Goal: Information Seeking & Learning: Learn about a topic

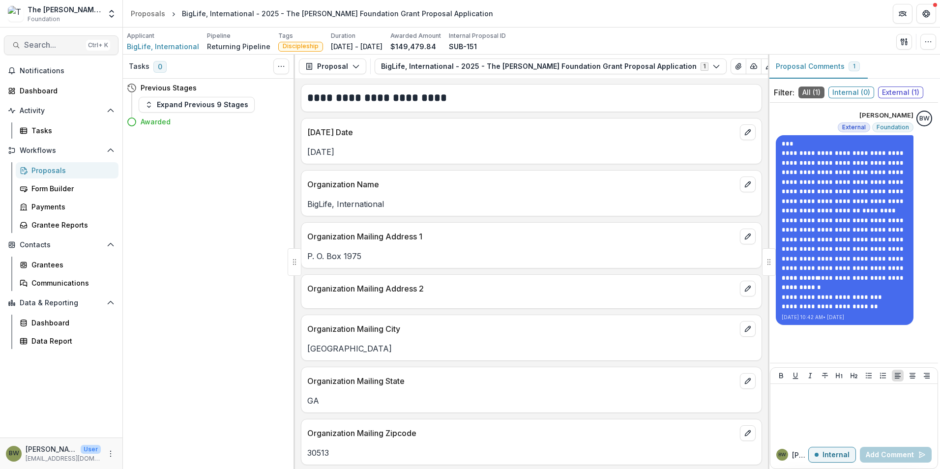
click at [28, 41] on span "Search..." at bounding box center [53, 44] width 58 height 9
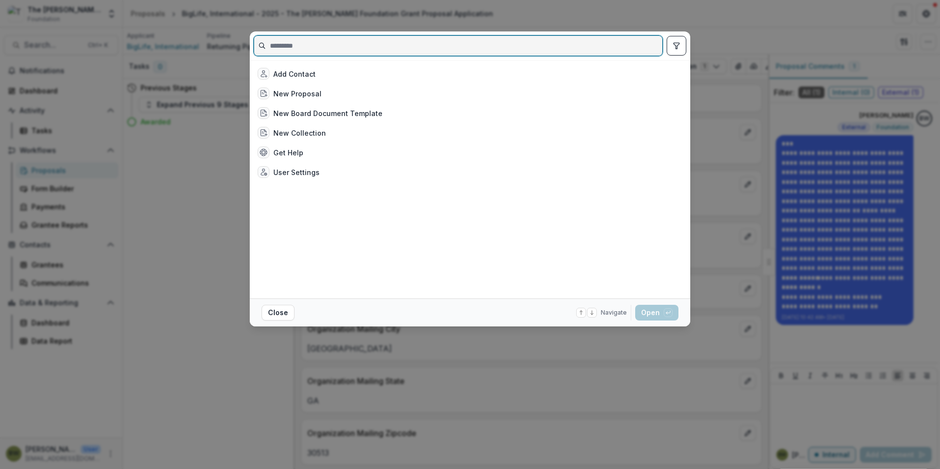
drag, startPoint x: 28, startPoint y: 41, endPoint x: 362, endPoint y: 41, distance: 334.4
click at [362, 41] on input at bounding box center [458, 46] width 408 height 16
paste input "**********"
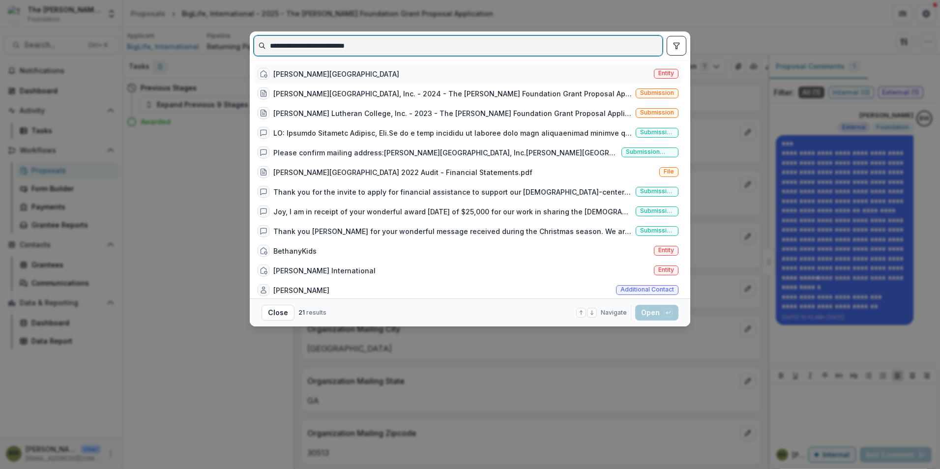
type input "**********"
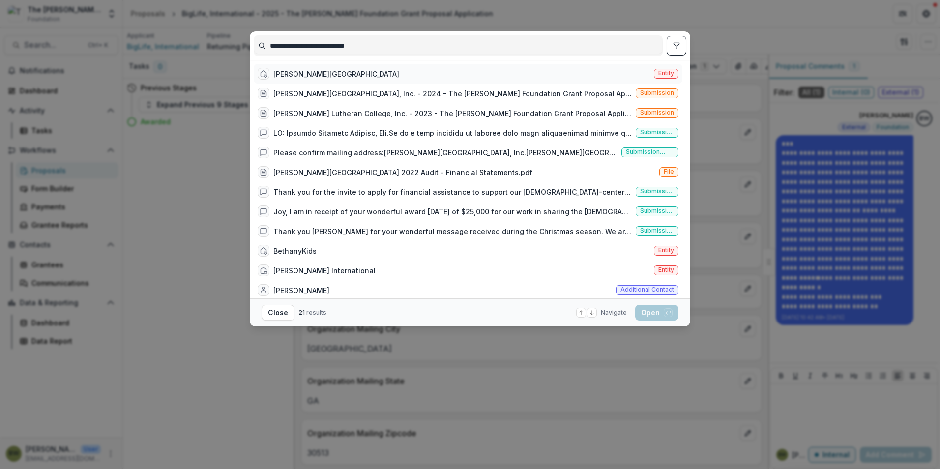
click at [658, 72] on span "Entity" at bounding box center [666, 73] width 16 height 7
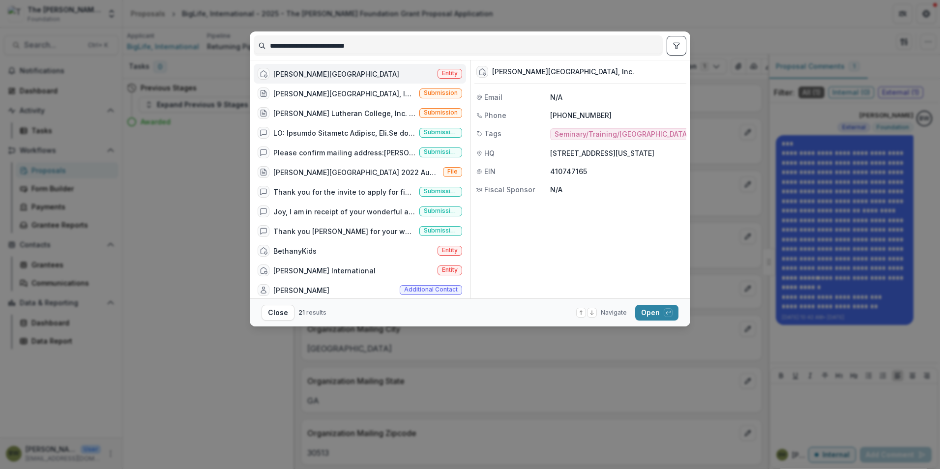
click at [296, 75] on div "Bethany Lutheran College" at bounding box center [336, 74] width 126 height 10
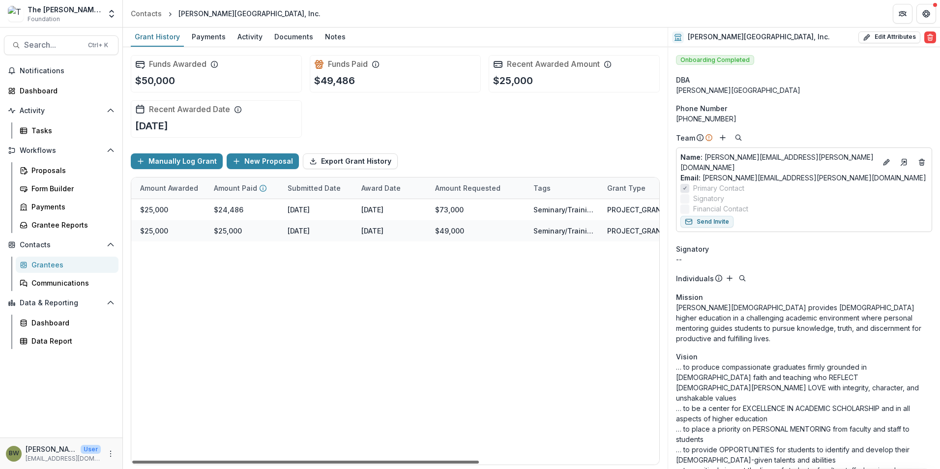
scroll to position [0, 273]
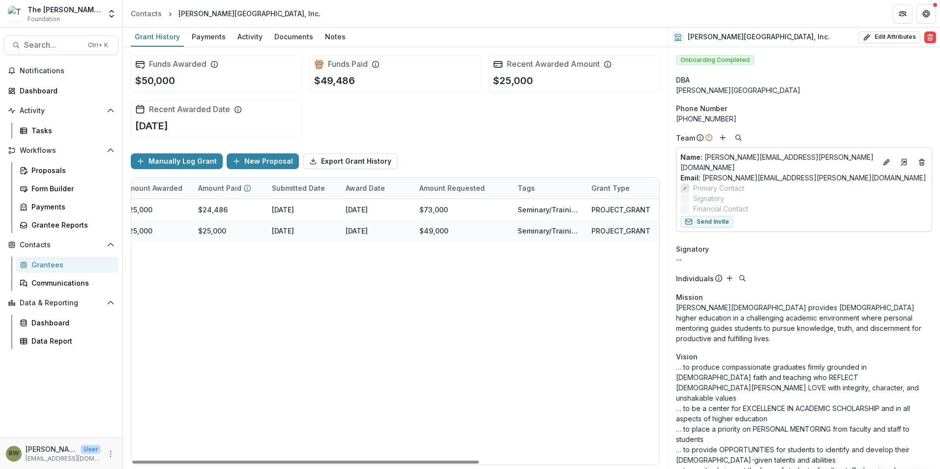
drag, startPoint x: 465, startPoint y: 460, endPoint x: 574, endPoint y: 403, distance: 123.4
click at [479, 461] on div at bounding box center [305, 462] width 347 height 3
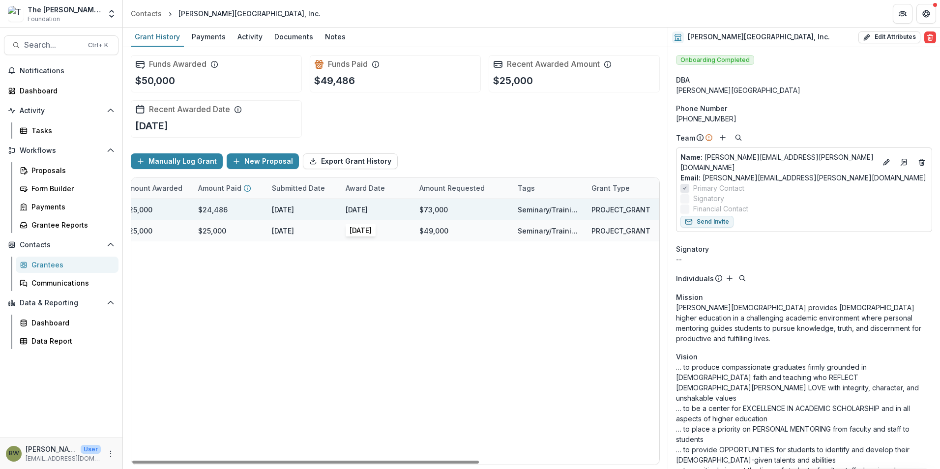
click at [368, 210] on div "December 20, 2024" at bounding box center [357, 210] width 22 height 10
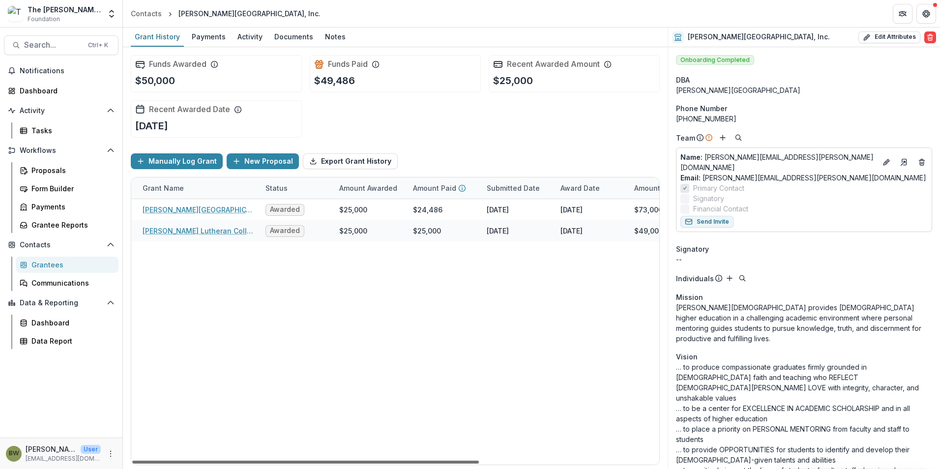
scroll to position [0, 0]
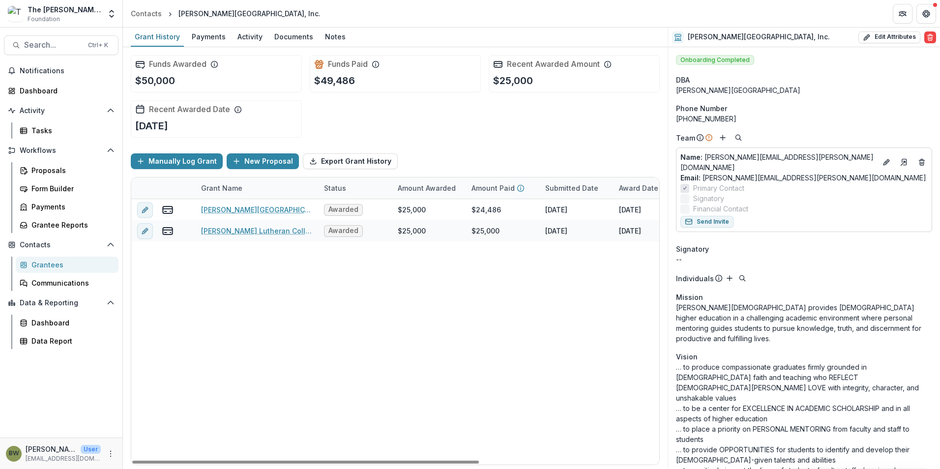
drag, startPoint x: 461, startPoint y: 461, endPoint x: 224, endPoint y: 443, distance: 237.7
click at [223, 461] on div at bounding box center [305, 462] width 347 height 3
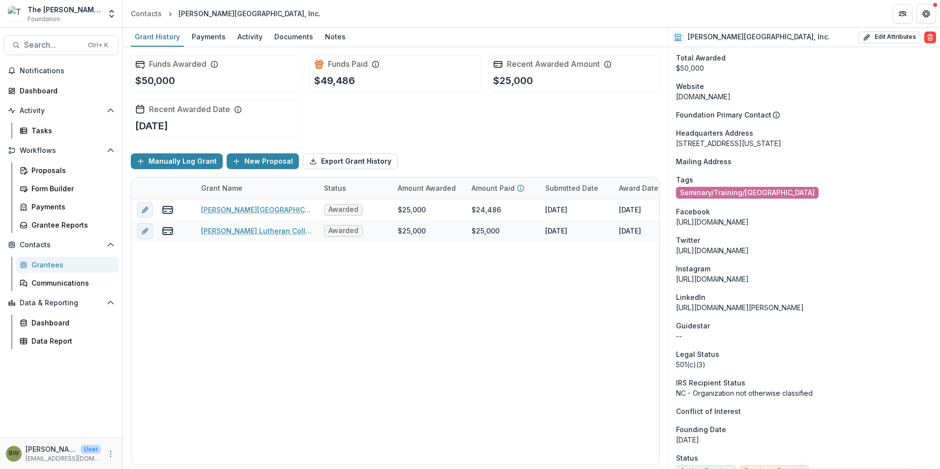
scroll to position [590, 0]
click at [20, 87] on div "Dashboard" at bounding box center [65, 91] width 91 height 10
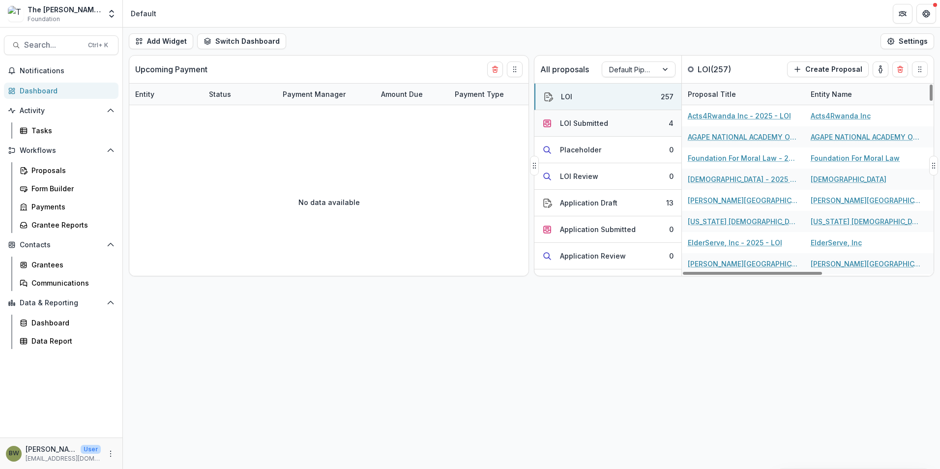
click at [577, 121] on div "LOI Submitted" at bounding box center [584, 123] width 48 height 10
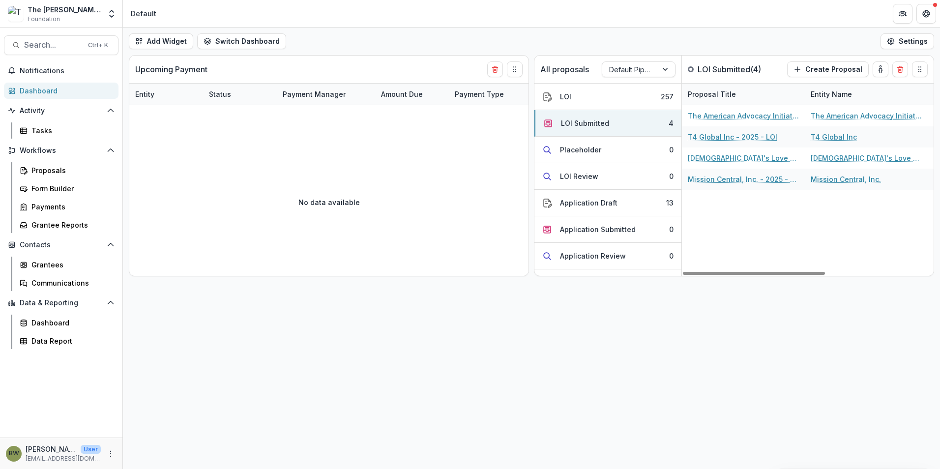
click at [835, 321] on div "Add Widget Switch Dashboard Default New Dashboard Settings Upcoming Payment Ent…" at bounding box center [531, 249] width 817 height 442
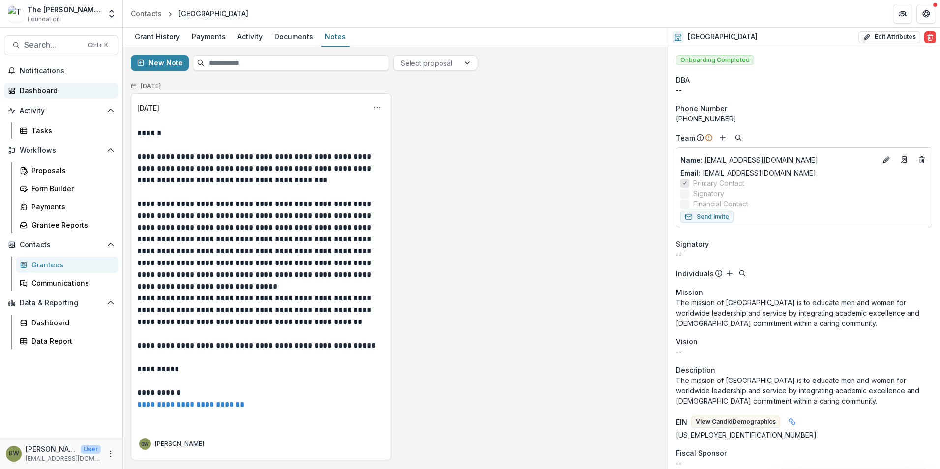
click at [43, 89] on div "Dashboard" at bounding box center [65, 91] width 91 height 10
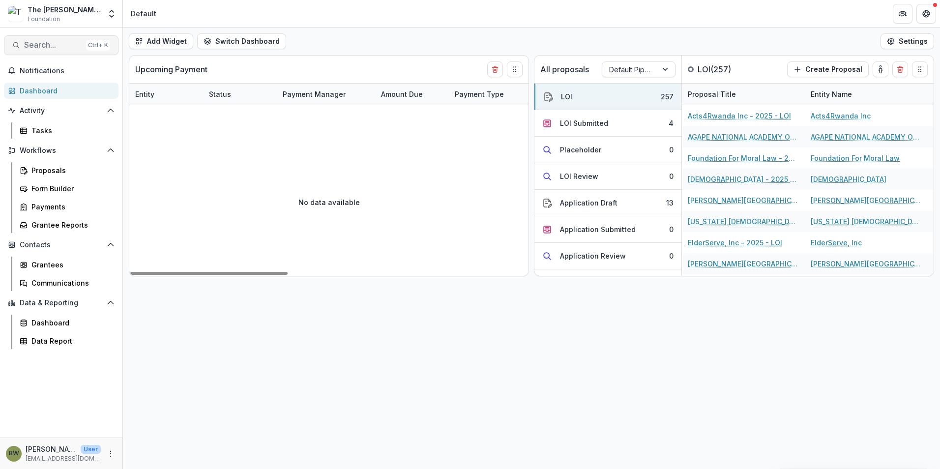
click at [58, 47] on span "Search..." at bounding box center [53, 44] width 58 height 9
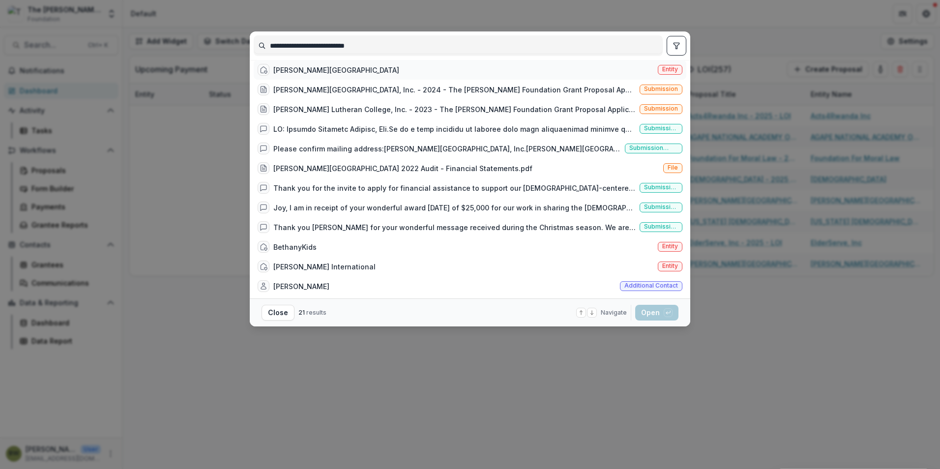
type input "**********"
click at [665, 73] on span "Entity" at bounding box center [670, 69] width 16 height 7
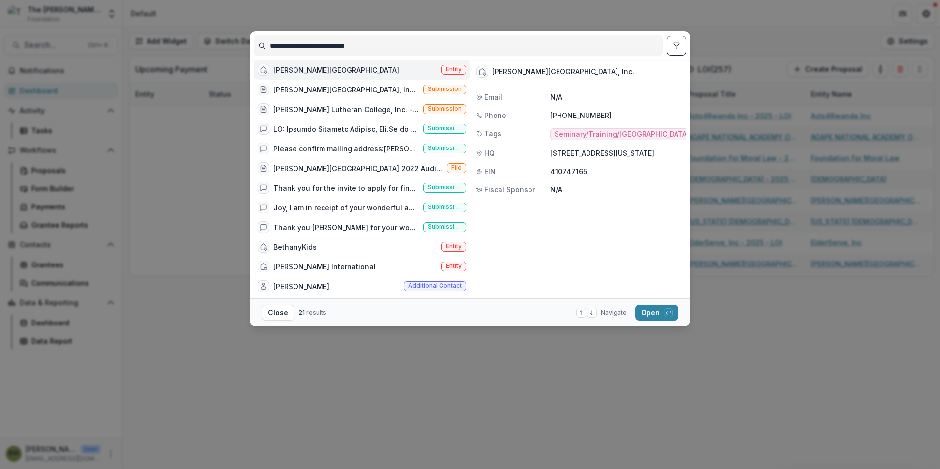
click at [327, 75] on div "Bethany Lutheran College" at bounding box center [336, 70] width 126 height 10
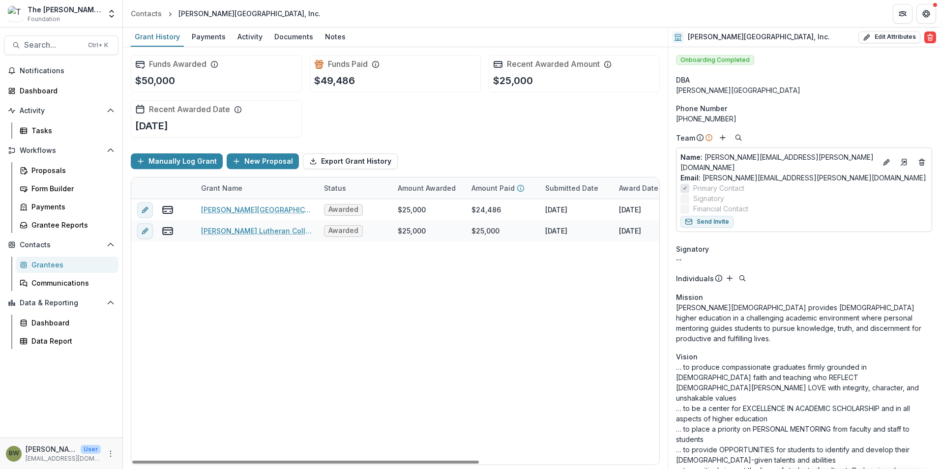
drag, startPoint x: 453, startPoint y: 461, endPoint x: 374, endPoint y: 454, distance: 79.4
click at [415, 464] on div at bounding box center [305, 462] width 347 height 3
click at [887, 159] on icon "Edit" at bounding box center [888, 160] width 2 height 2
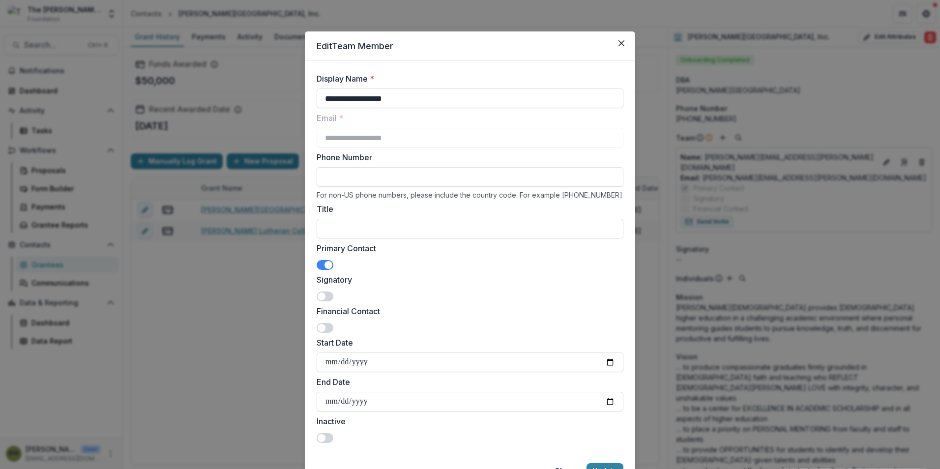
drag, startPoint x: 401, startPoint y: 98, endPoint x: 308, endPoint y: 98, distance: 92.9
click at [308, 98] on form "**********" at bounding box center [470, 258] width 330 height 394
click at [624, 42] on button "Close" at bounding box center [622, 43] width 16 height 16
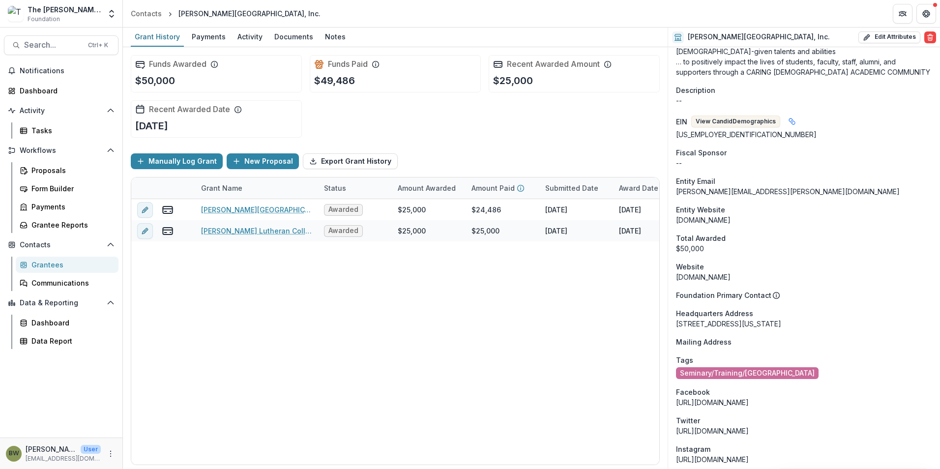
scroll to position [443, 0]
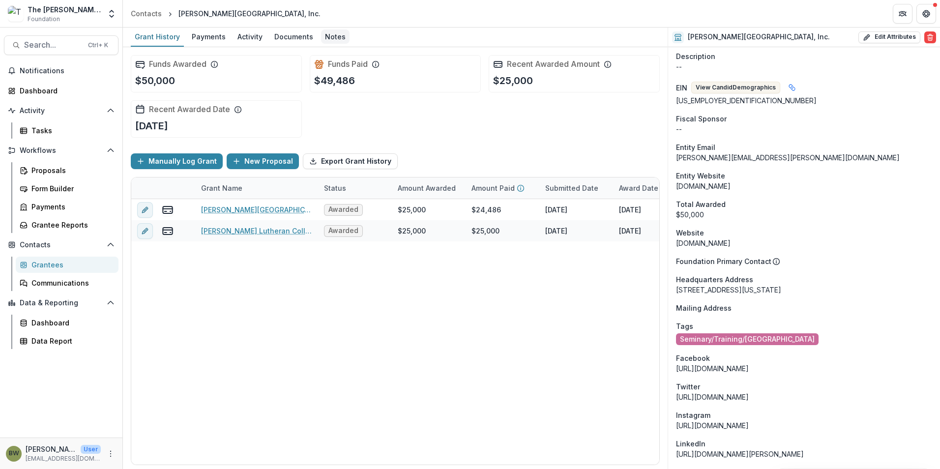
click at [335, 36] on div "Notes" at bounding box center [335, 37] width 29 height 14
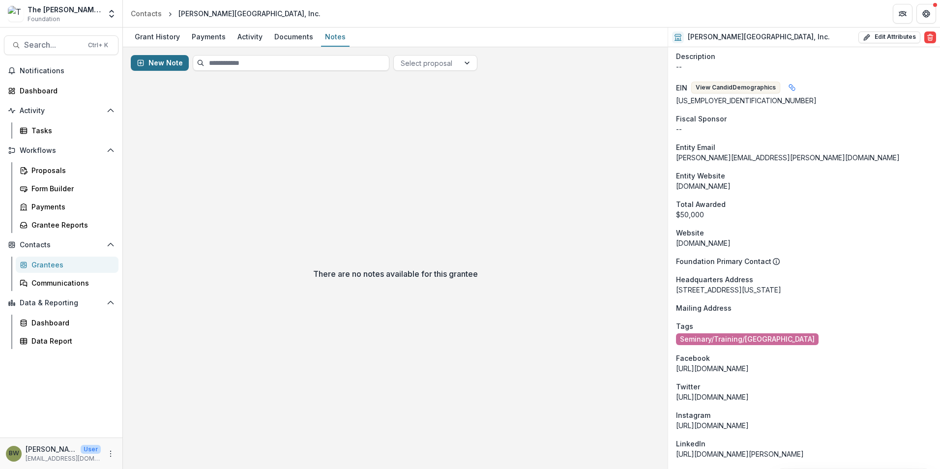
click at [161, 66] on button "New Note" at bounding box center [160, 63] width 58 height 16
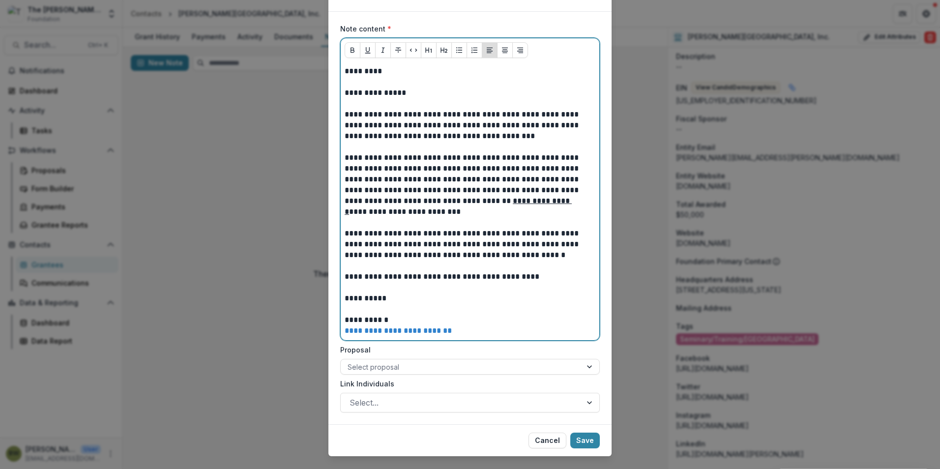
scroll to position [68, 0]
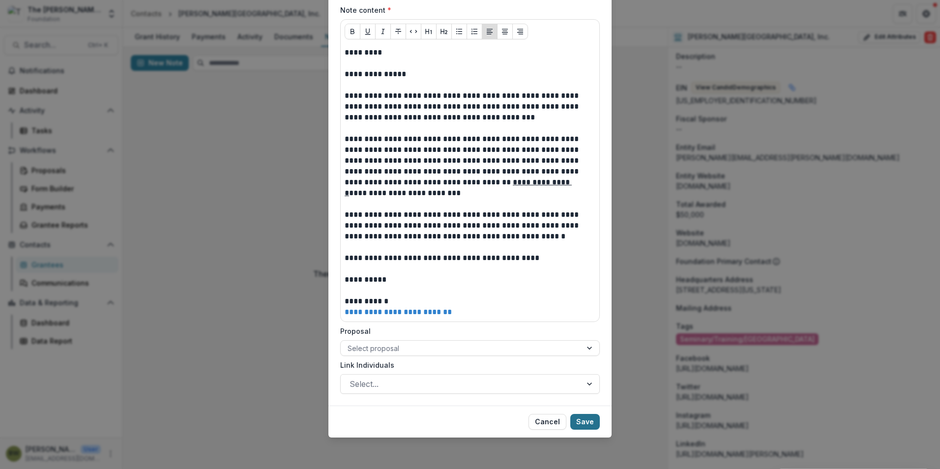
click at [591, 424] on button "Save" at bounding box center [585, 422] width 30 height 16
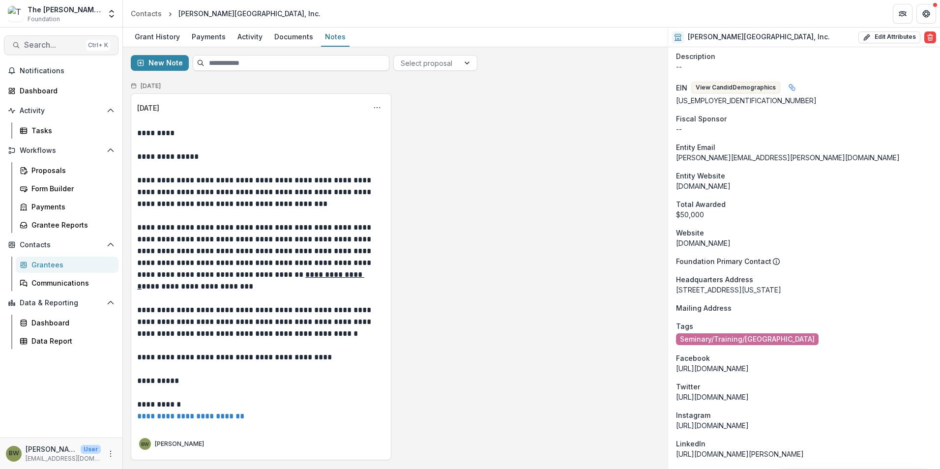
click at [31, 41] on span "Search..." at bounding box center [53, 44] width 58 height 9
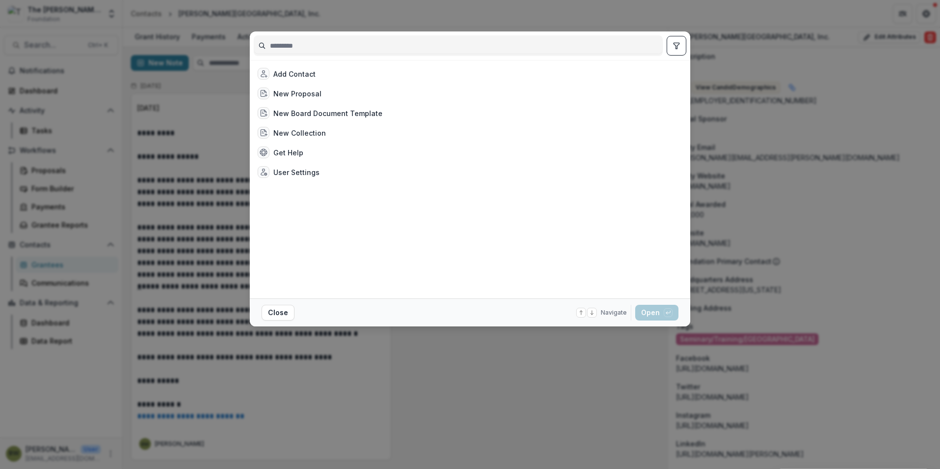
click at [303, 50] on input at bounding box center [458, 46] width 408 height 16
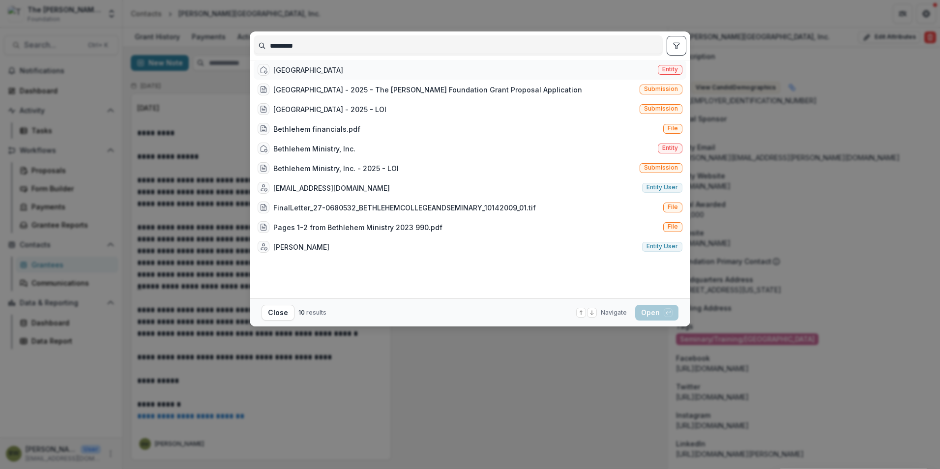
type input "*********"
click at [674, 71] on span "Entity" at bounding box center [670, 70] width 25 height 10
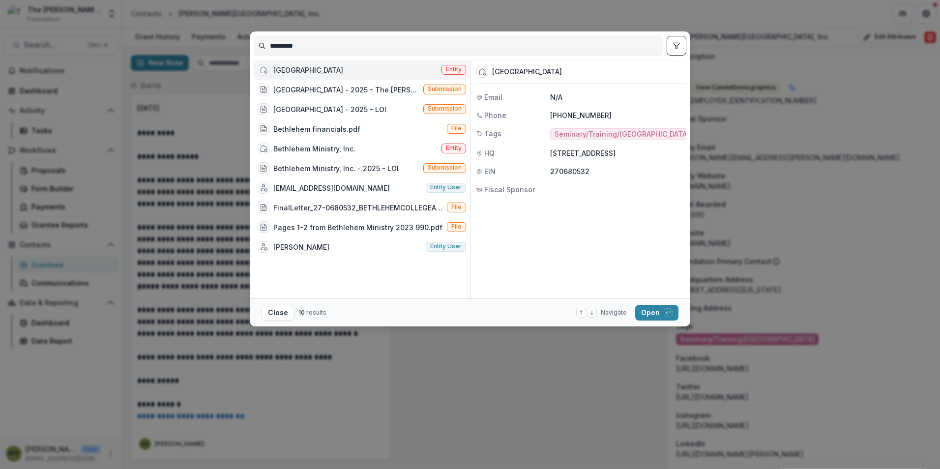
click at [319, 75] on div "Bethlehem College and Seminary" at bounding box center [308, 70] width 70 height 10
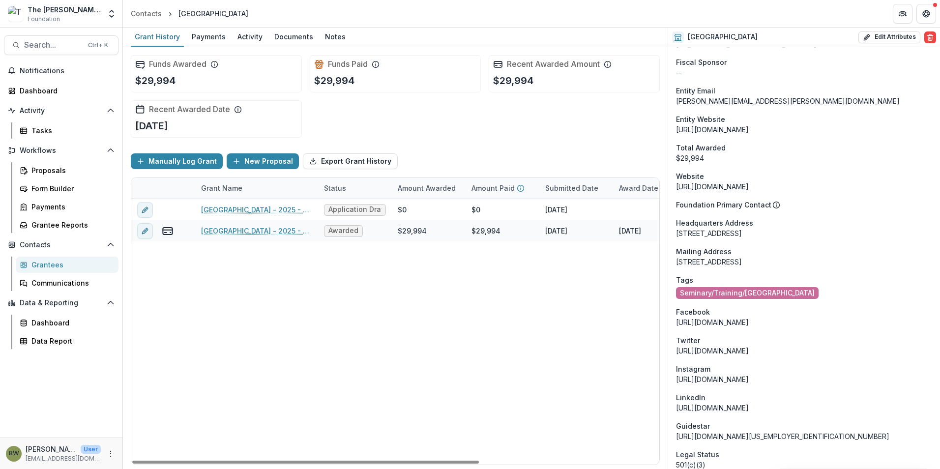
drag, startPoint x: 460, startPoint y: 464, endPoint x: 383, endPoint y: 416, distance: 90.7
click at [377, 464] on div at bounding box center [305, 462] width 347 height 3
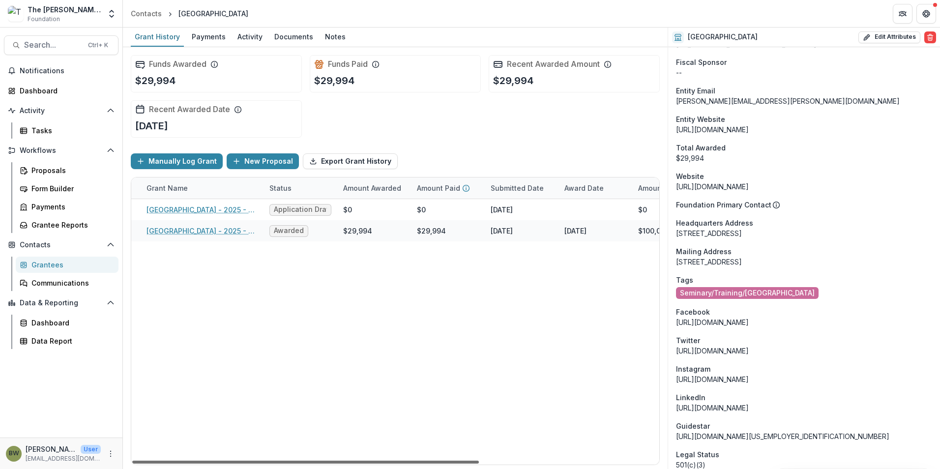
scroll to position [0, 53]
drag, startPoint x: 356, startPoint y: 460, endPoint x: 390, endPoint y: 464, distance: 35.1
click at [390, 464] on div at bounding box center [305, 462] width 347 height 3
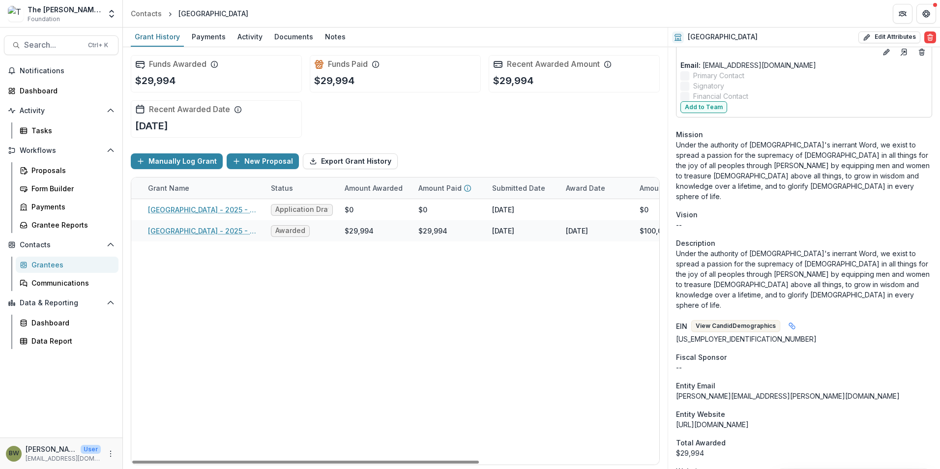
scroll to position [0, 0]
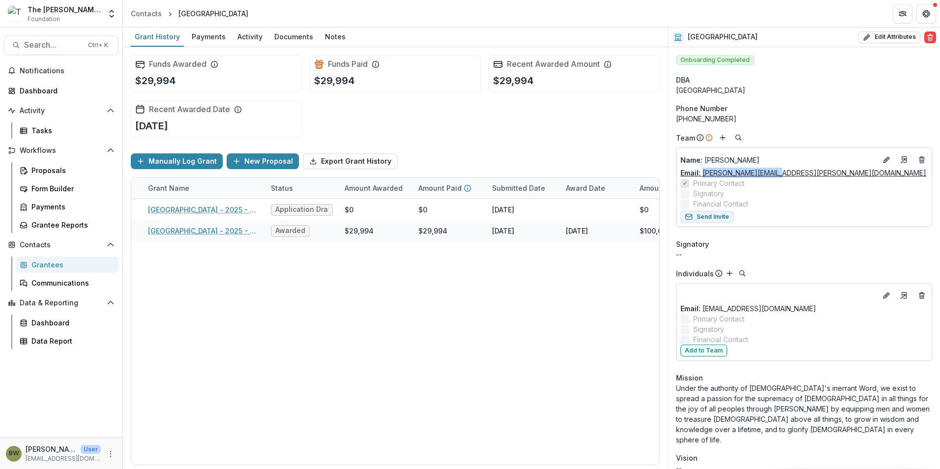
drag, startPoint x: 781, startPoint y: 173, endPoint x: 703, endPoint y: 174, distance: 78.7
click at [703, 174] on div "Email: rick.segal@bcsmn.edu" at bounding box center [804, 173] width 247 height 10
copy link "rick.segal@bcsmn.edu"
click at [322, 39] on div "Notes" at bounding box center [335, 37] width 29 height 14
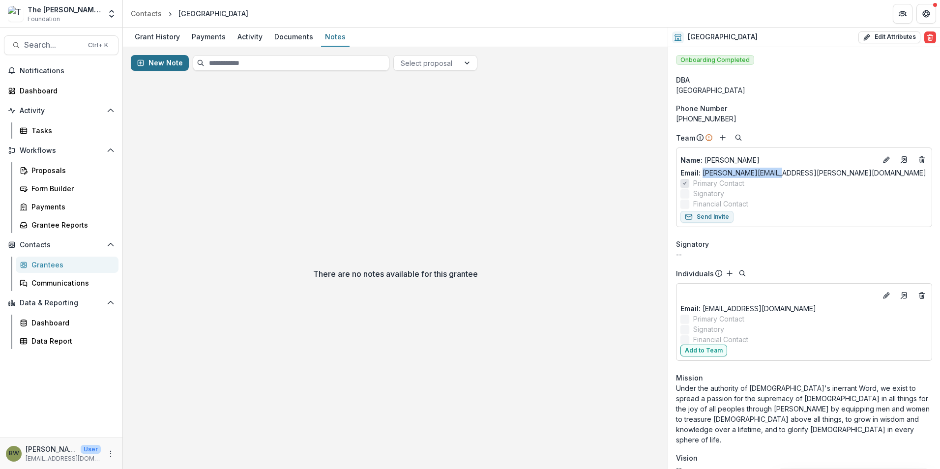
click at [167, 62] on button "New Note" at bounding box center [160, 63] width 58 height 16
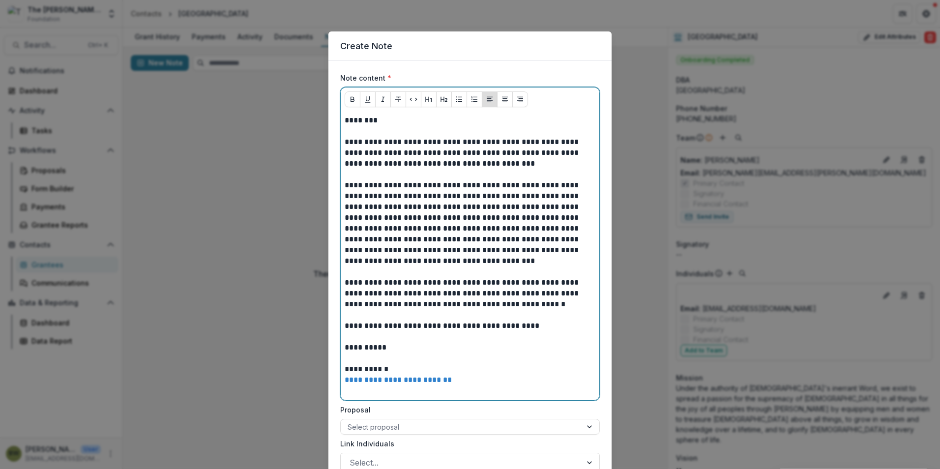
scroll to position [79, 0]
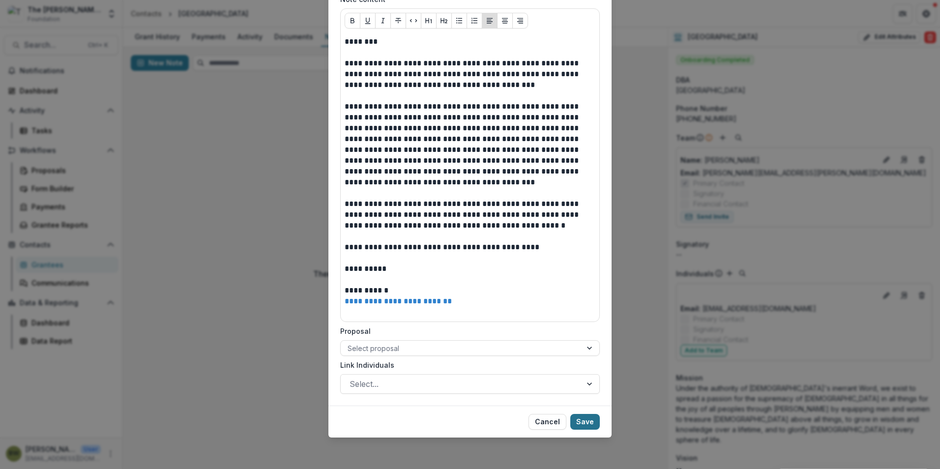
click at [586, 423] on button "Save" at bounding box center [585, 422] width 30 height 16
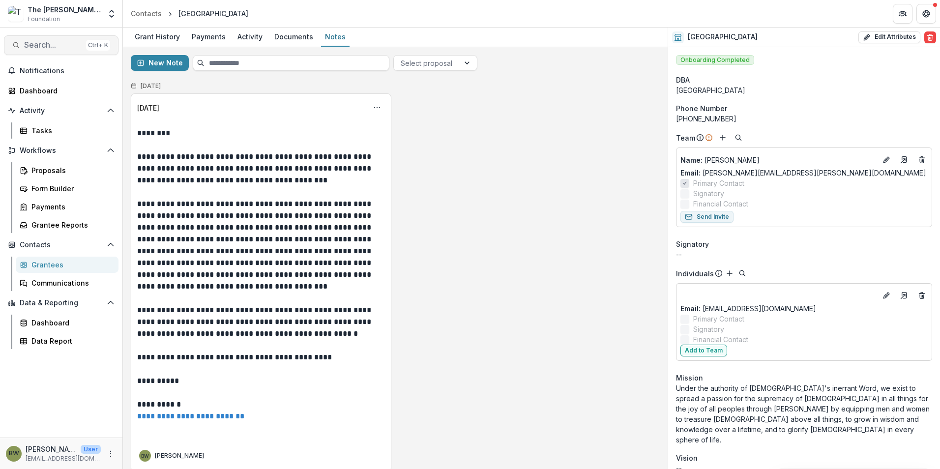
click at [52, 42] on span "Search..." at bounding box center [53, 44] width 58 height 9
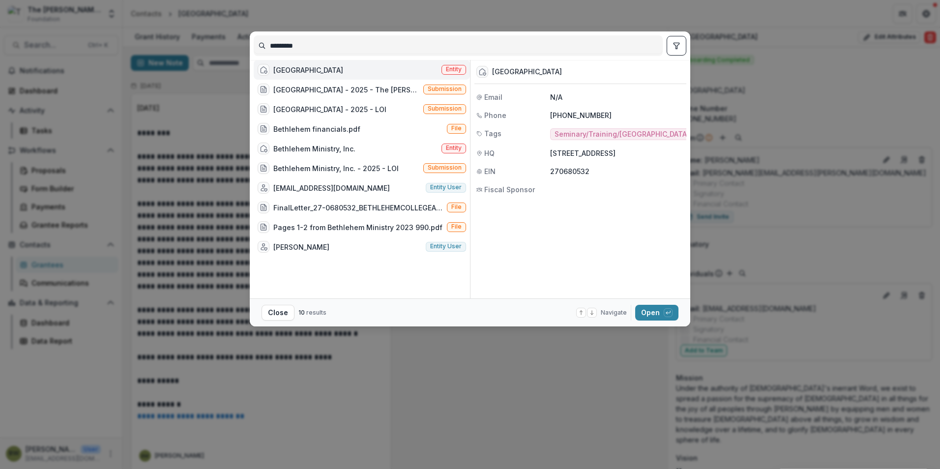
drag, startPoint x: 320, startPoint y: 45, endPoint x: 209, endPoint y: 45, distance: 110.6
click at [210, 45] on div "********* Bethlehem College and Seminary Entity Bethlehem College and Seminary …" at bounding box center [470, 234] width 940 height 469
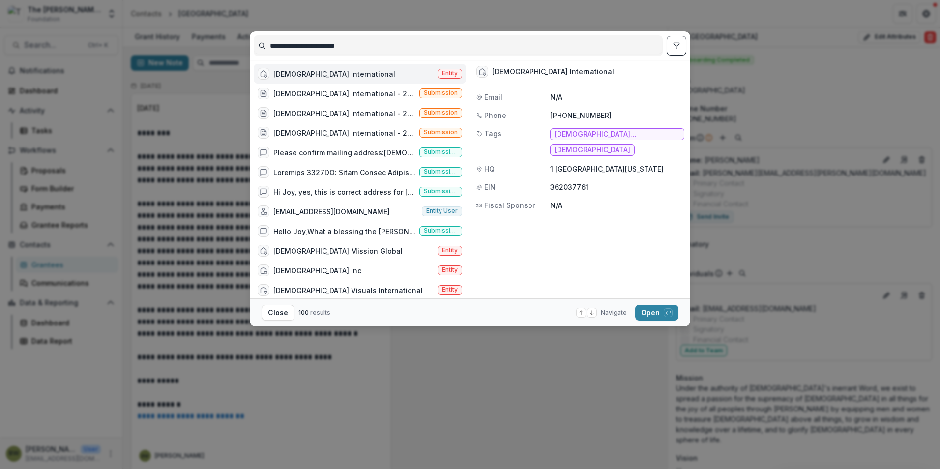
type input "**********"
click at [447, 74] on span "Entity" at bounding box center [450, 73] width 16 height 7
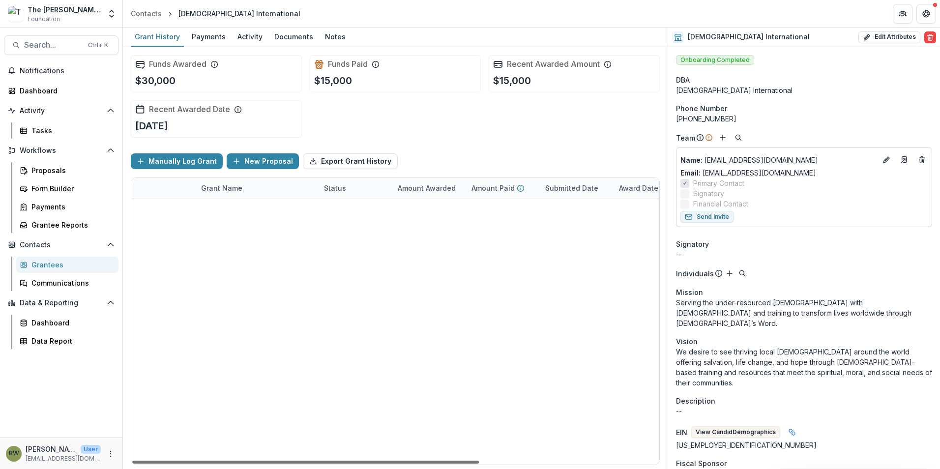
drag, startPoint x: 406, startPoint y: 464, endPoint x: 400, endPoint y: 494, distance: 30.6
click at [400, 464] on div at bounding box center [305, 462] width 347 height 3
click at [47, 113] on span "Activity" at bounding box center [61, 111] width 83 height 8
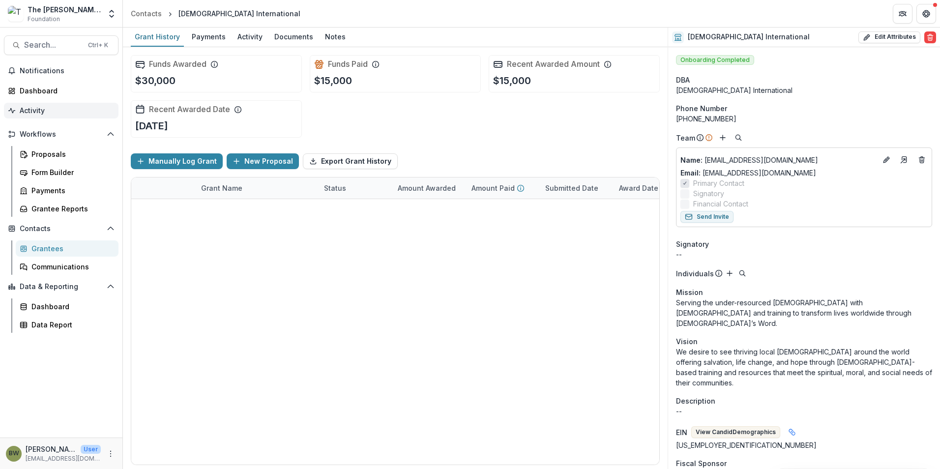
click at [47, 113] on span "Activity" at bounding box center [65, 111] width 91 height 8
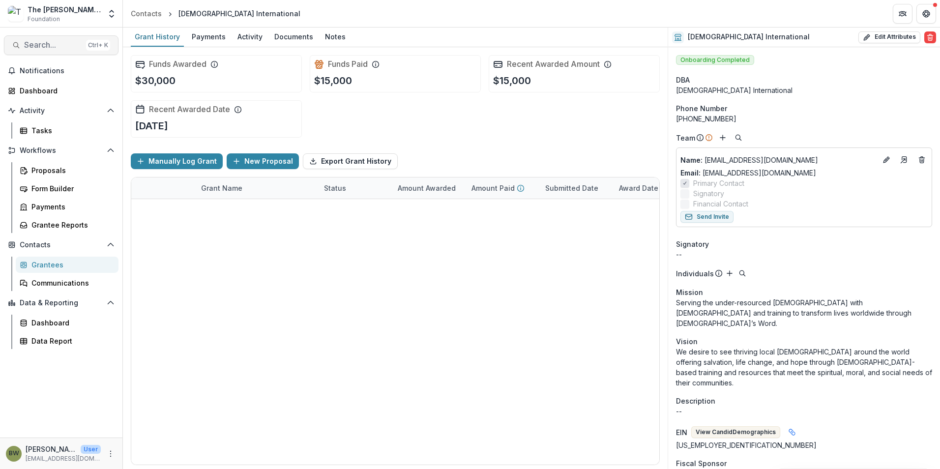
click at [53, 45] on span "Search..." at bounding box center [53, 44] width 58 height 9
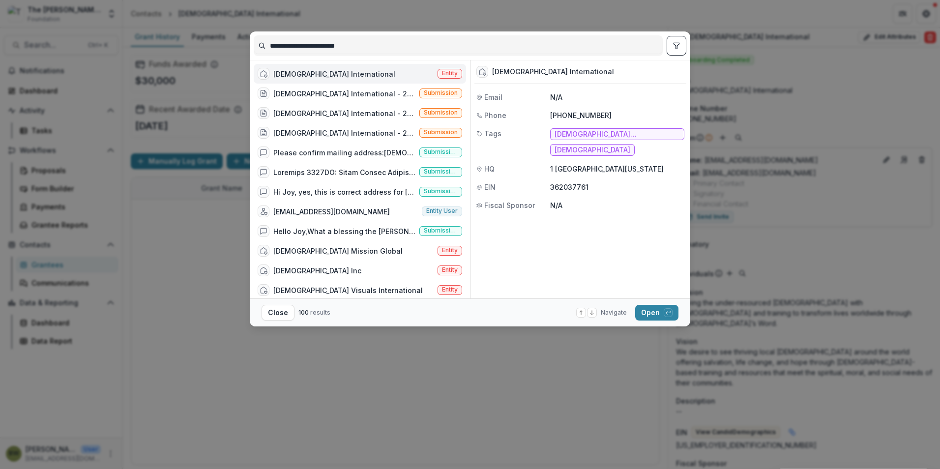
drag, startPoint x: 377, startPoint y: 50, endPoint x: 178, endPoint y: 58, distance: 198.8
click at [178, 58] on div "**********" at bounding box center [470, 234] width 940 height 469
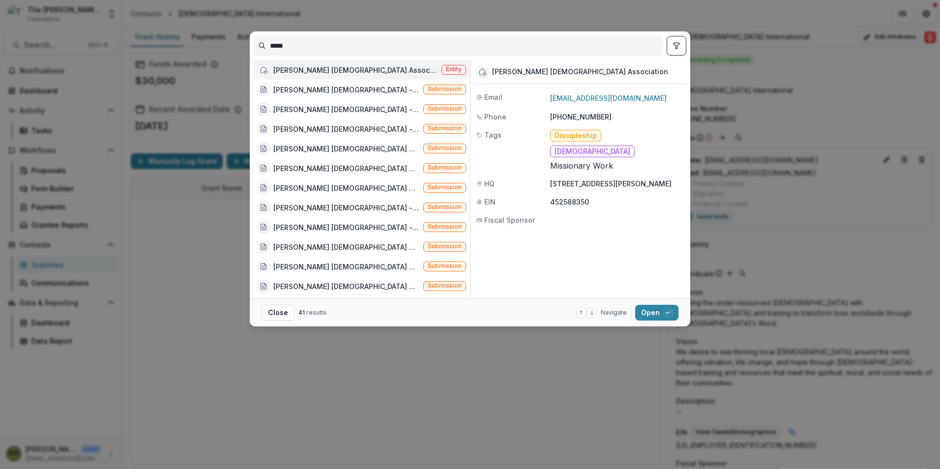
type input "*****"
click at [284, 69] on div "Billy Graham Evangelistic Association" at bounding box center [355, 70] width 164 height 10
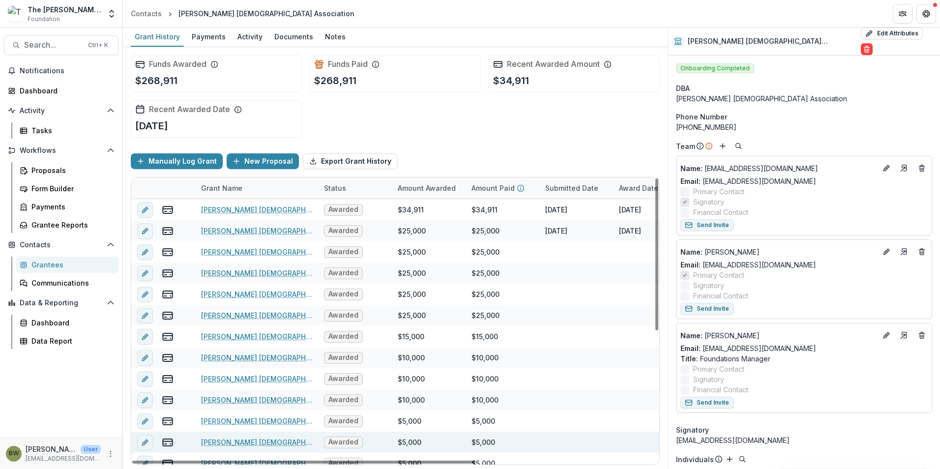
drag, startPoint x: 434, startPoint y: 462, endPoint x: 352, endPoint y: 443, distance: 84.4
click at [392, 461] on div at bounding box center [303, 462] width 343 height 3
drag, startPoint x: 453, startPoint y: 464, endPoint x: 326, endPoint y: 469, distance: 126.5
click at [326, 464] on div at bounding box center [303, 462] width 343 height 3
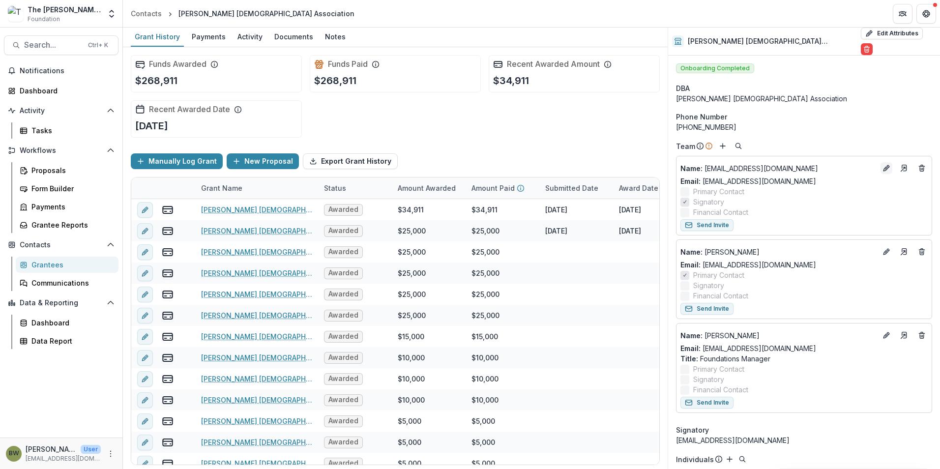
click at [884, 164] on icon "Edit" at bounding box center [887, 168] width 8 height 8
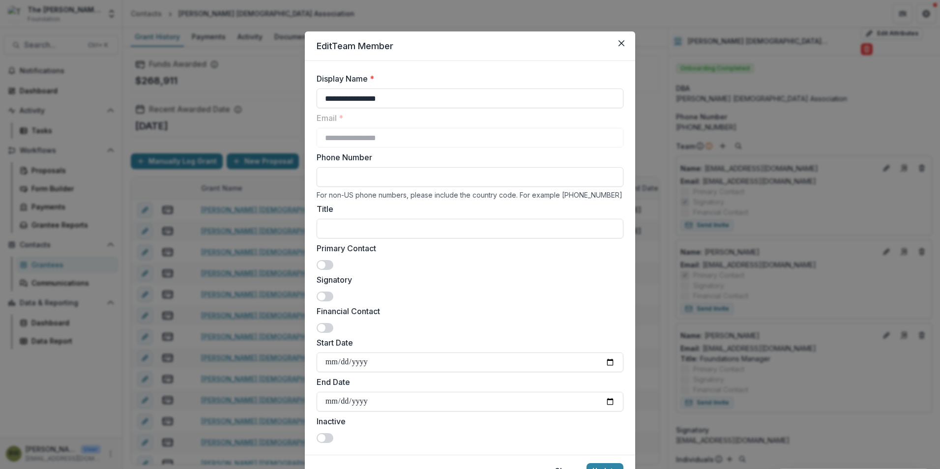
drag, startPoint x: 416, startPoint y: 97, endPoint x: 300, endPoint y: 101, distance: 116.6
click at [300, 101] on div "**********" at bounding box center [470, 234] width 940 height 469
click at [619, 41] on icon "Close" at bounding box center [622, 43] width 6 height 6
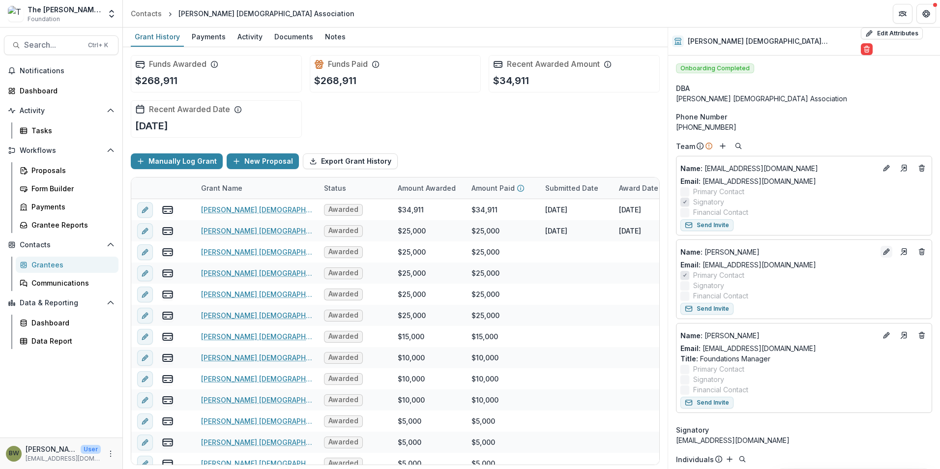
click at [883, 248] on icon "Edit" at bounding box center [887, 252] width 8 height 8
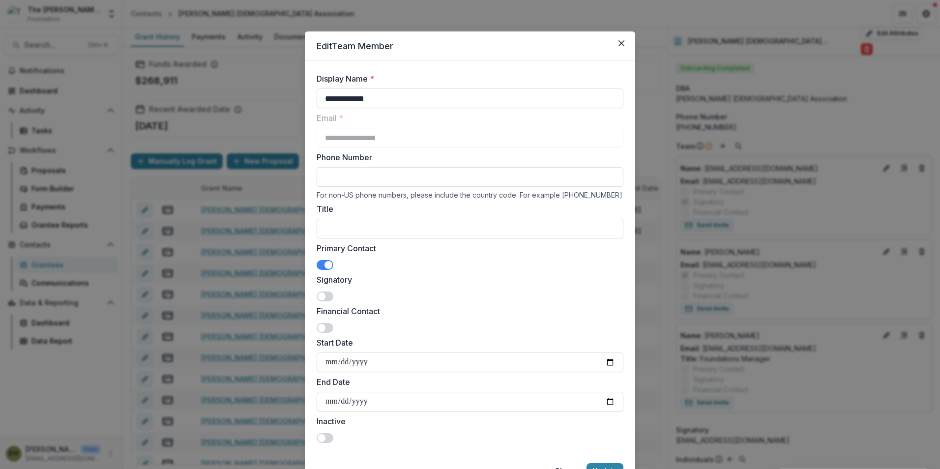
drag, startPoint x: 411, startPoint y: 101, endPoint x: 294, endPoint y: 100, distance: 117.5
click at [294, 100] on div "**********" at bounding box center [470, 234] width 940 height 469
click at [626, 41] on button "Close" at bounding box center [622, 43] width 16 height 16
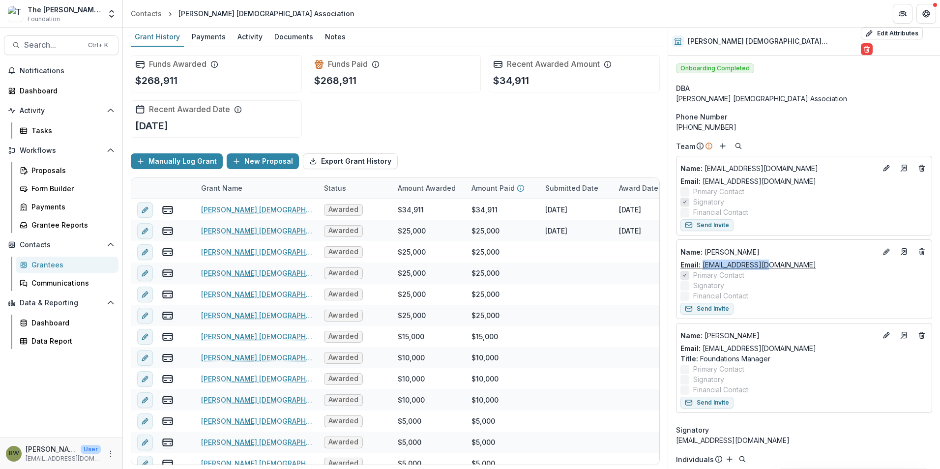
drag, startPoint x: 774, startPoint y: 253, endPoint x: 702, endPoint y: 260, distance: 72.6
click at [702, 260] on div "Email: smschauz@bgea.org" at bounding box center [804, 265] width 247 height 10
drag, startPoint x: 702, startPoint y: 260, endPoint x: 722, endPoint y: 258, distance: 20.7
copy link "smschauz@bgea.org"
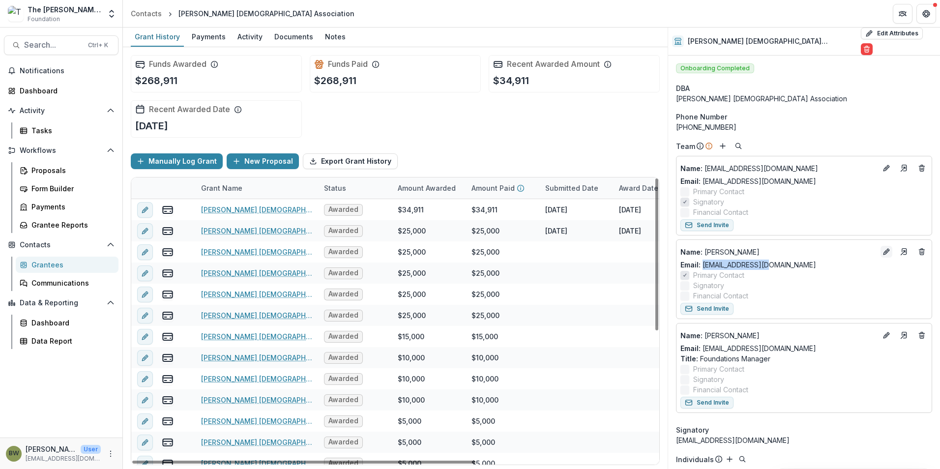
click at [885, 248] on icon "Edit" at bounding box center [887, 252] width 8 height 8
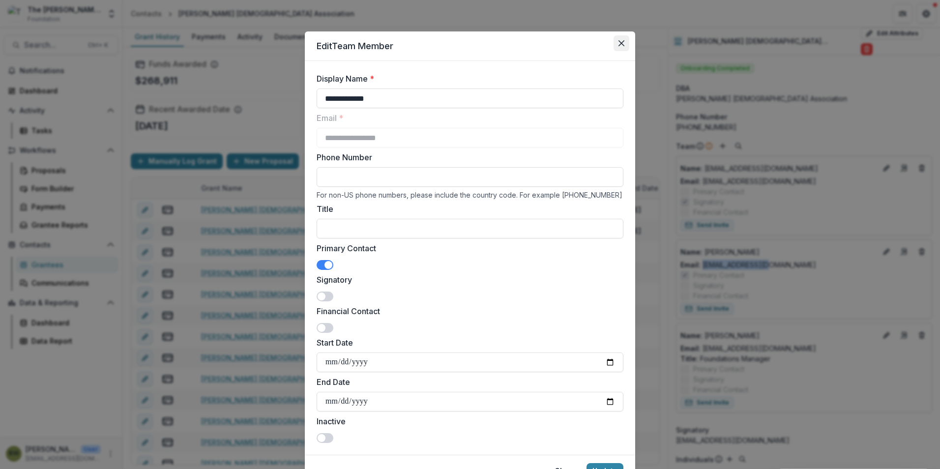
click at [622, 40] on icon "Close" at bounding box center [622, 43] width 6 height 6
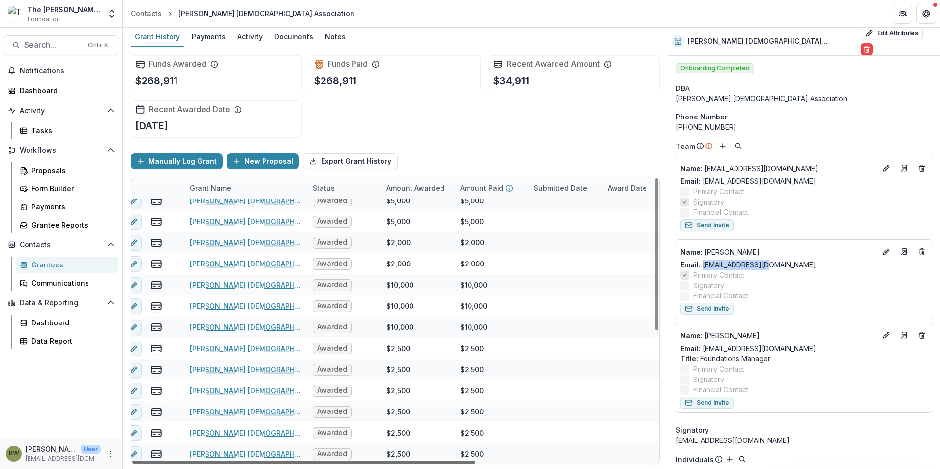
scroll to position [242, 273]
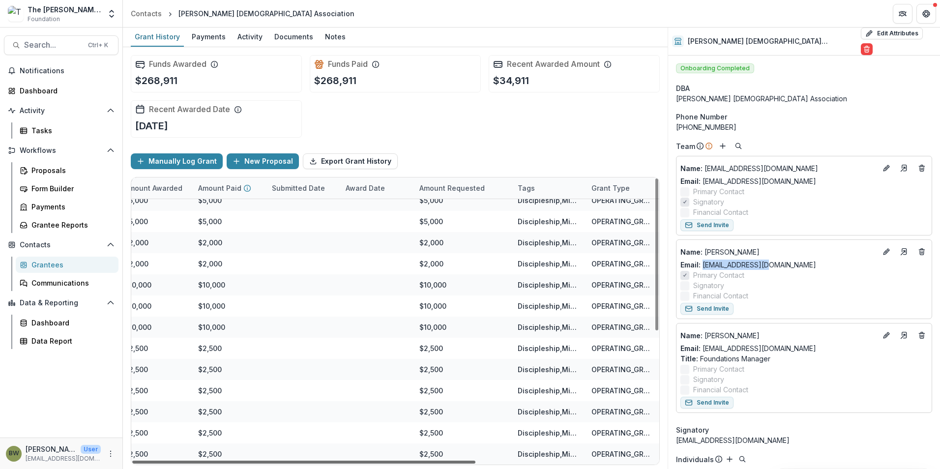
drag, startPoint x: 383, startPoint y: 461, endPoint x: 942, endPoint y: 464, distance: 559.1
click at [475, 464] on div at bounding box center [303, 462] width 343 height 3
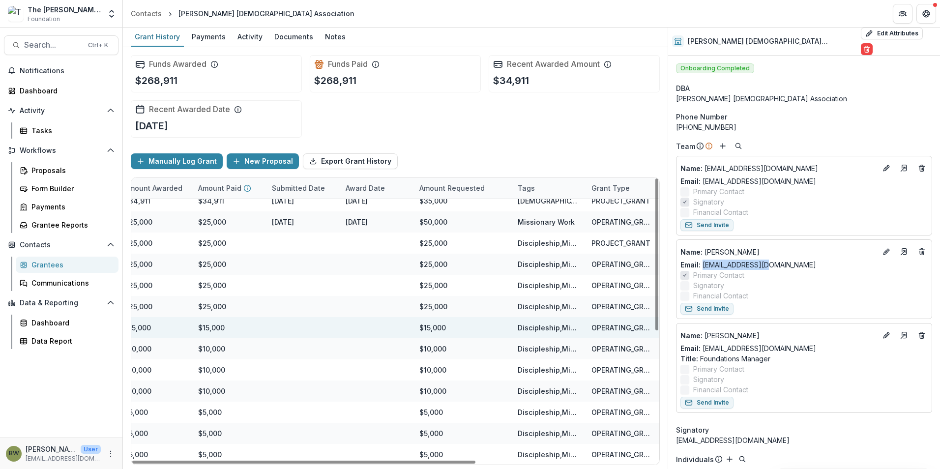
scroll to position [0, 273]
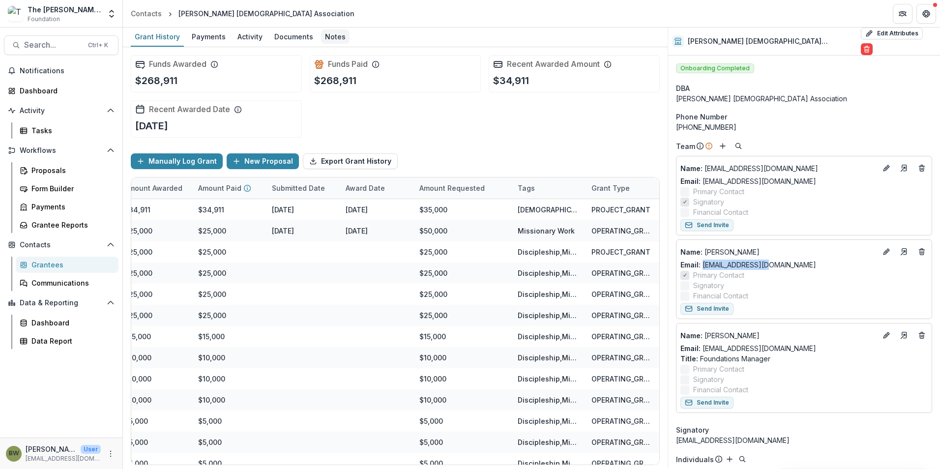
click at [339, 37] on div "Notes" at bounding box center [335, 37] width 29 height 14
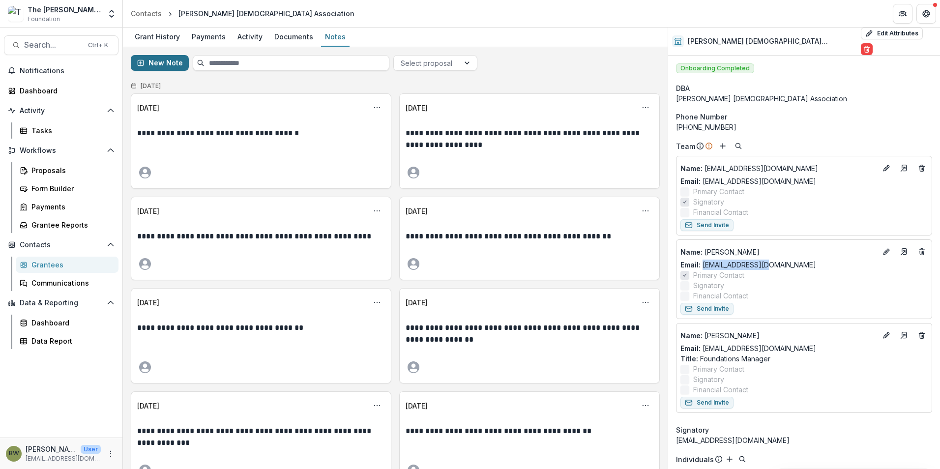
click at [162, 61] on button "New Note" at bounding box center [160, 63] width 58 height 16
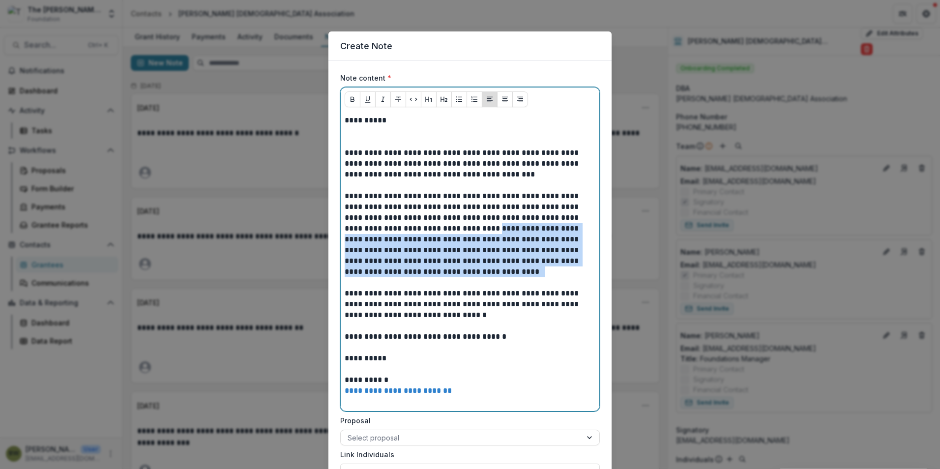
drag, startPoint x: 402, startPoint y: 228, endPoint x: 584, endPoint y: 274, distance: 188.2
click at [584, 274] on p "**********" at bounding box center [470, 234] width 251 height 87
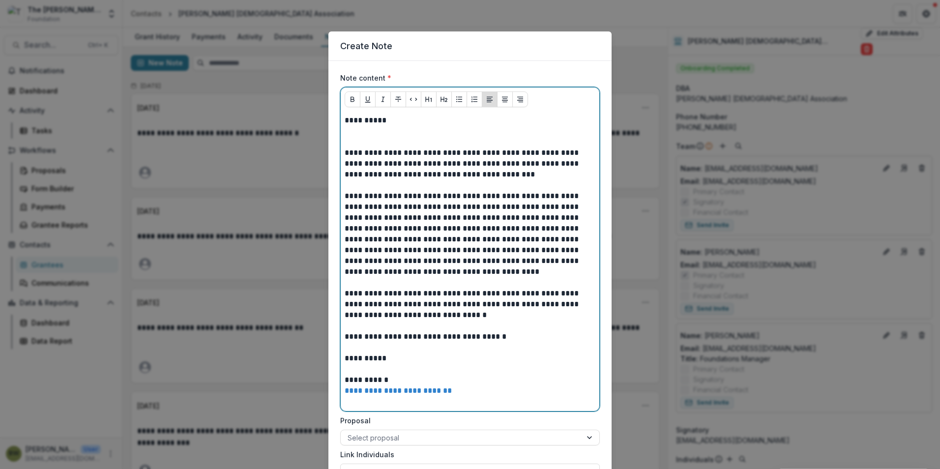
click at [522, 288] on p at bounding box center [470, 282] width 251 height 11
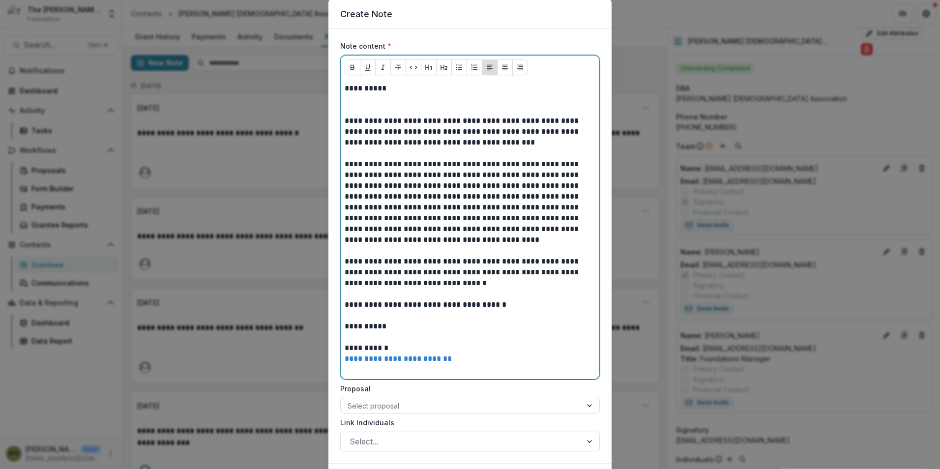
scroll to position [49, 0]
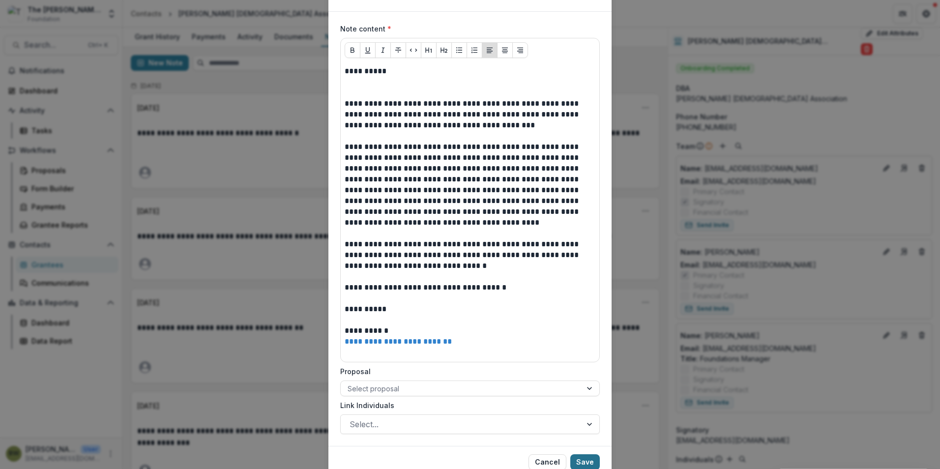
click at [579, 459] on button "Save" at bounding box center [585, 462] width 30 height 16
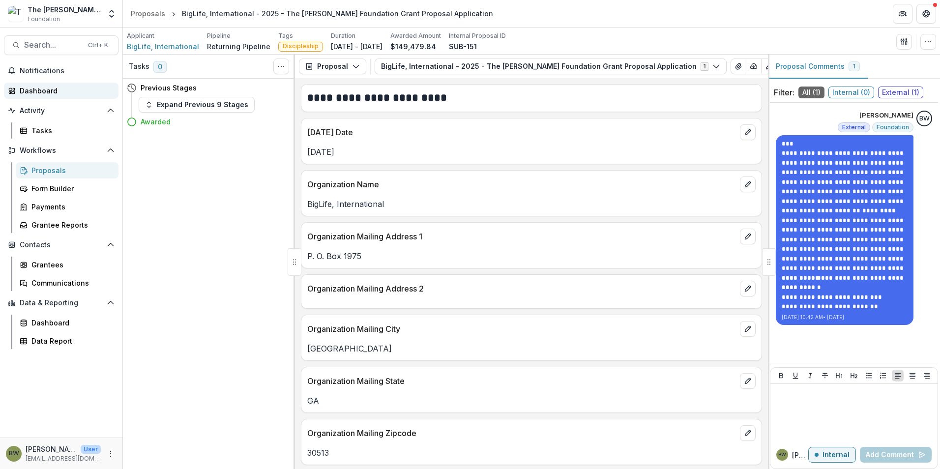
click at [43, 86] on div "Dashboard" at bounding box center [65, 91] width 91 height 10
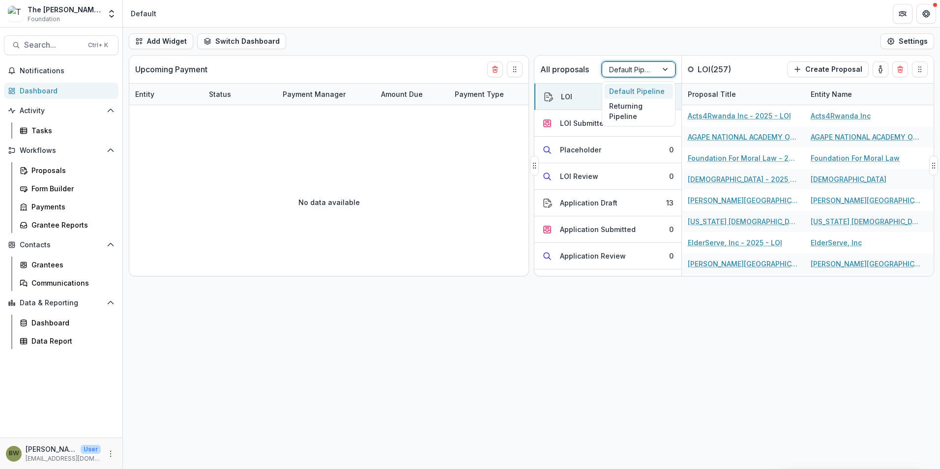
click at [639, 69] on div at bounding box center [629, 69] width 41 height 12
click at [639, 109] on div "Returning Pipeline" at bounding box center [638, 112] width 69 height 26
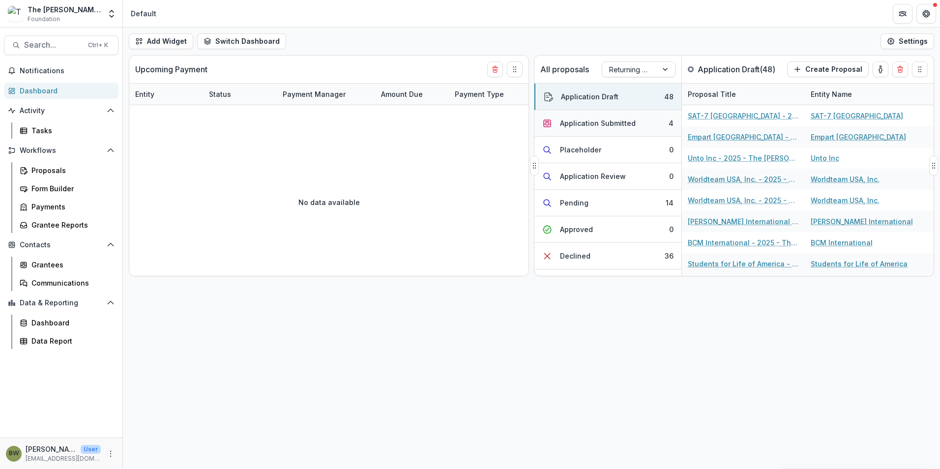
click at [626, 119] on div "Application Submitted" at bounding box center [598, 123] width 76 height 10
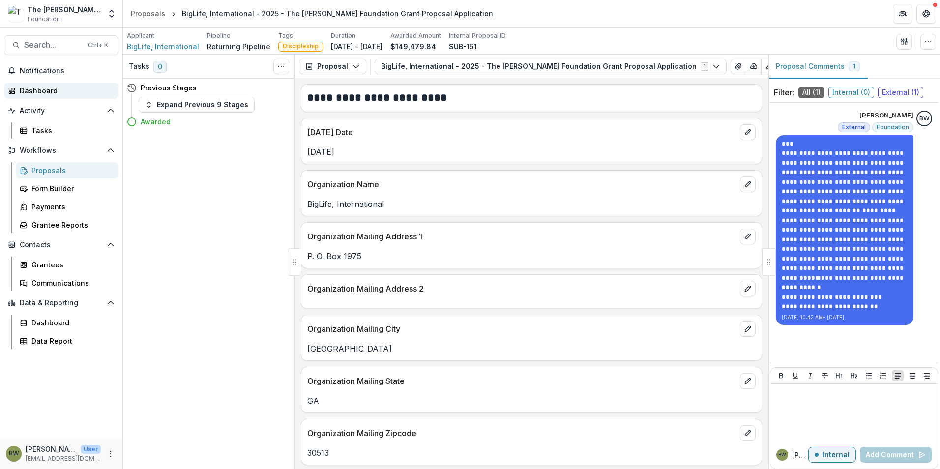
click at [30, 83] on link "Dashboard" at bounding box center [61, 91] width 115 height 16
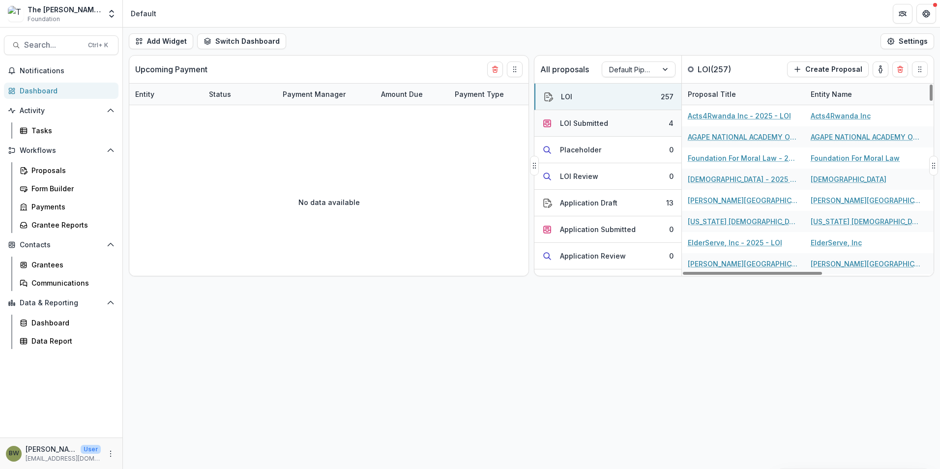
click at [587, 125] on div "LOI Submitted" at bounding box center [584, 123] width 48 height 10
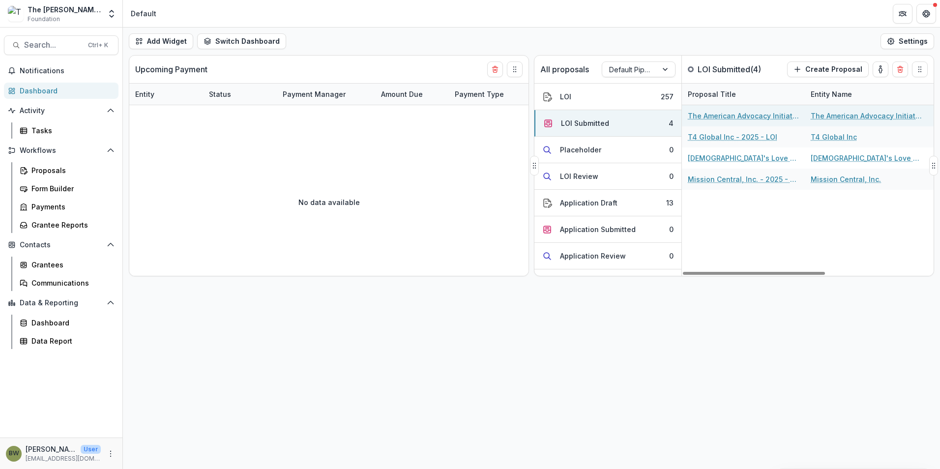
click at [726, 115] on link "The American Advocacy Initiative, Inc. - 2025 - LOI" at bounding box center [743, 116] width 111 height 10
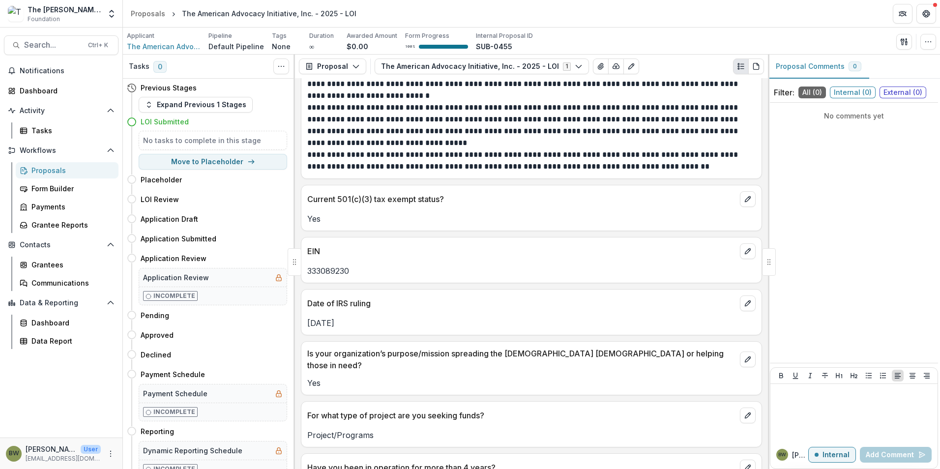
scroll to position [612, 0]
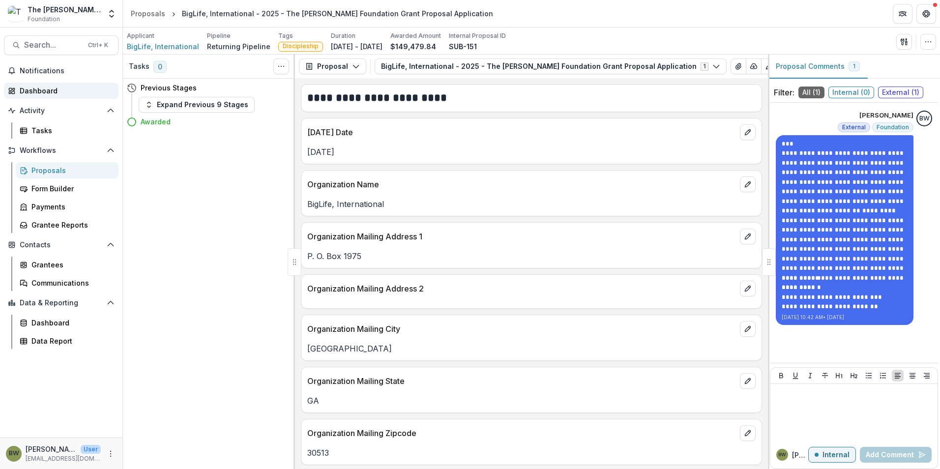
click at [26, 98] on link "Dashboard" at bounding box center [61, 91] width 115 height 16
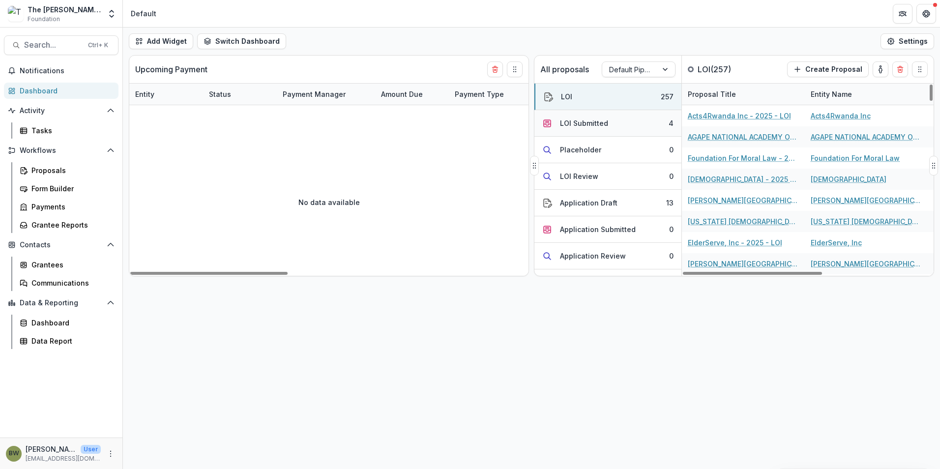
click at [565, 125] on div "LOI Submitted" at bounding box center [584, 123] width 48 height 10
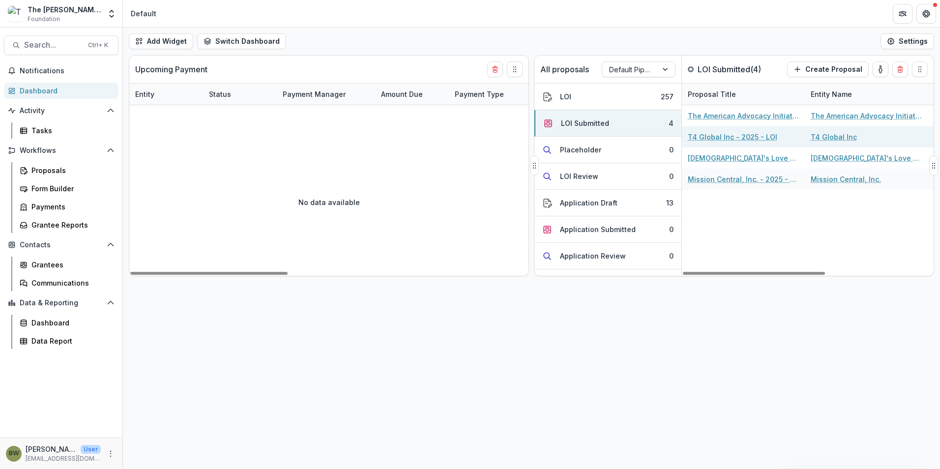
click at [744, 137] on link "T4 Global Inc - 2025 - LOI" at bounding box center [732, 137] width 89 height 10
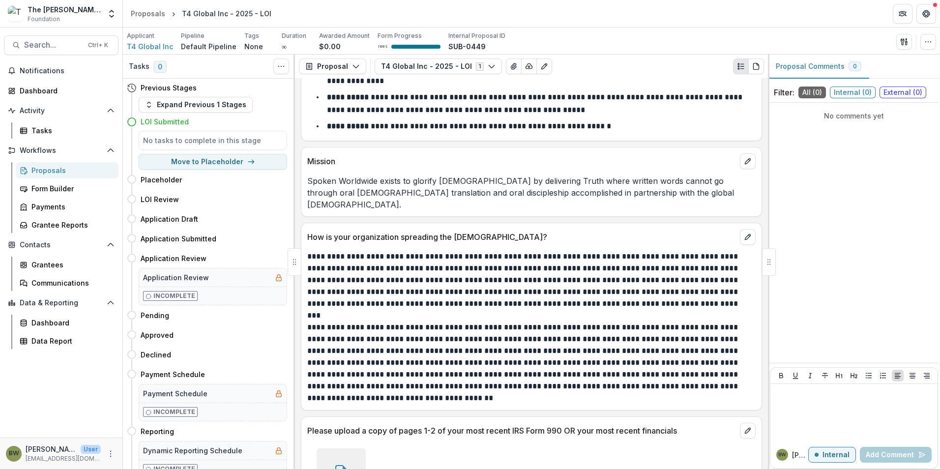
scroll to position [1508, 0]
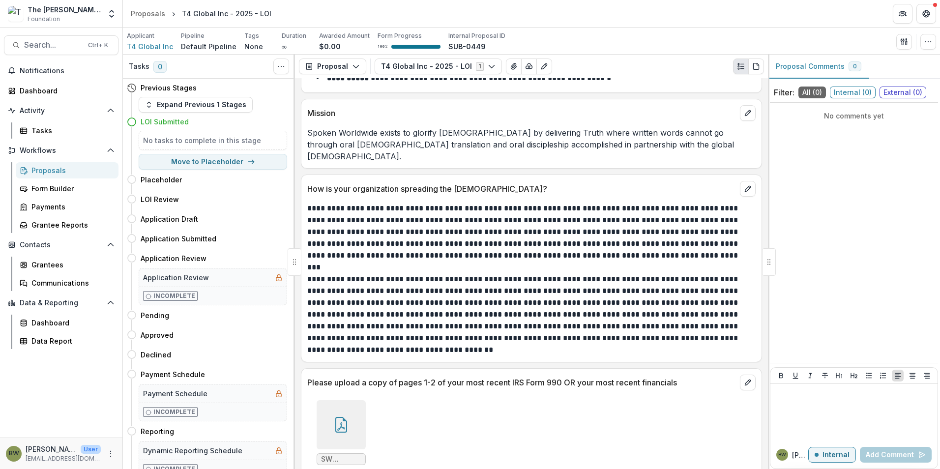
click at [340, 417] on icon at bounding box center [341, 425] width 16 height 16
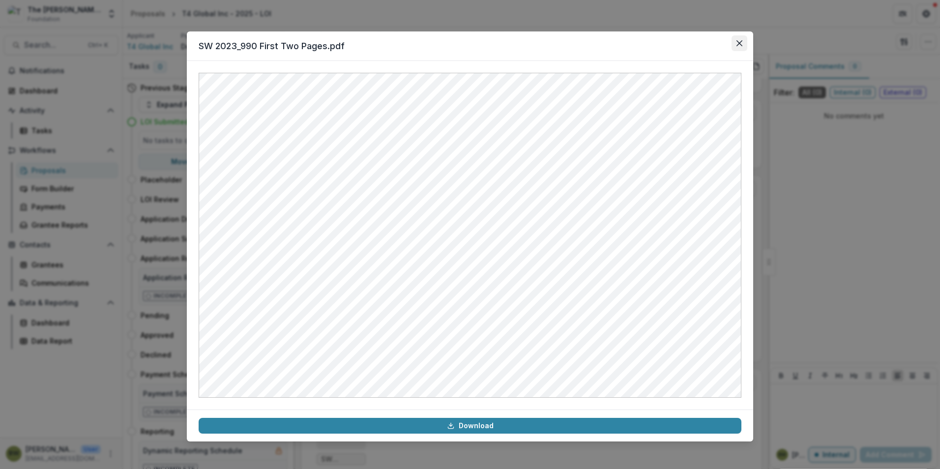
click at [739, 43] on icon "Close" at bounding box center [740, 43] width 6 height 6
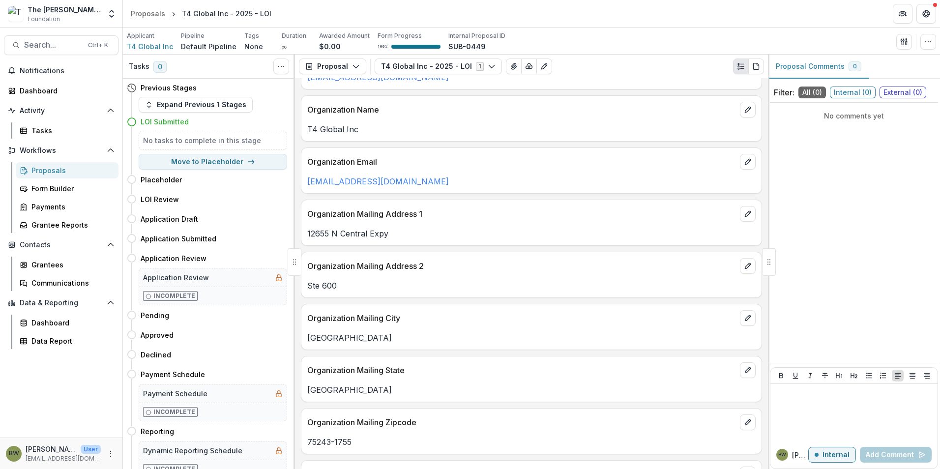
scroll to position [229, 0]
